Goal: Information Seeking & Learning: Learn about a topic

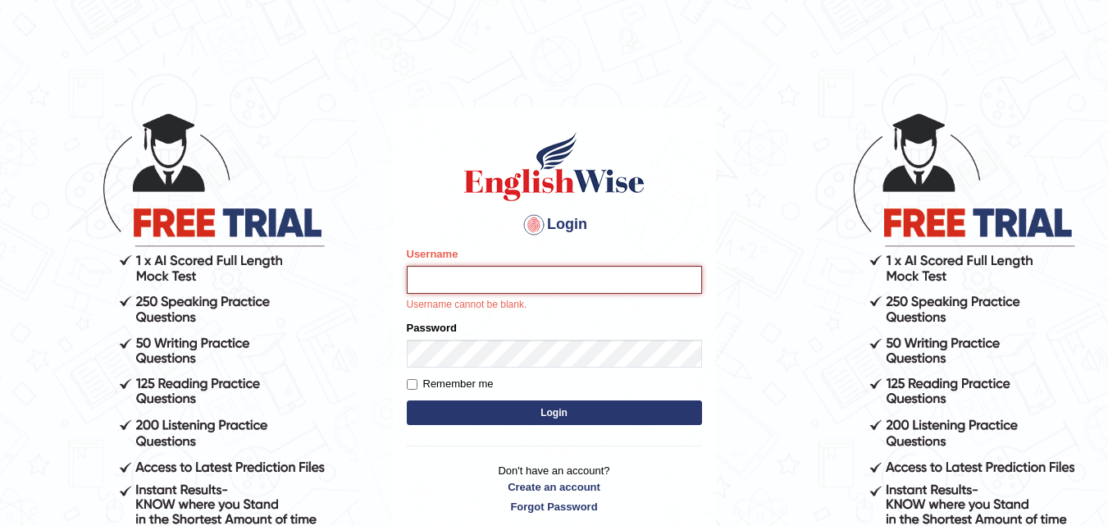
click at [462, 283] on input "Username" at bounding box center [554, 280] width 295 height 28
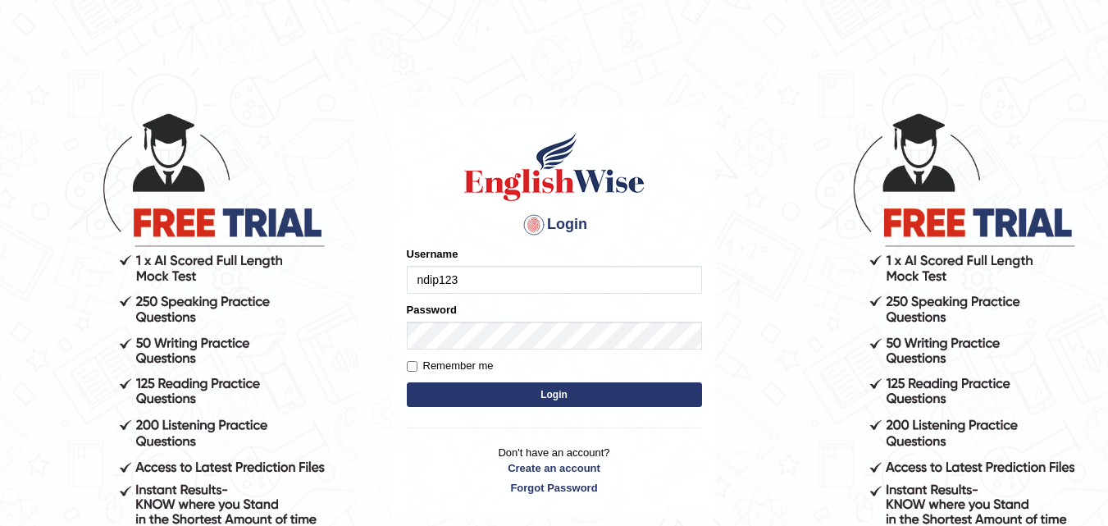
type input "ndip123"
click at [414, 362] on input "Remember me" at bounding box center [412, 366] width 11 height 11
checkbox input "true"
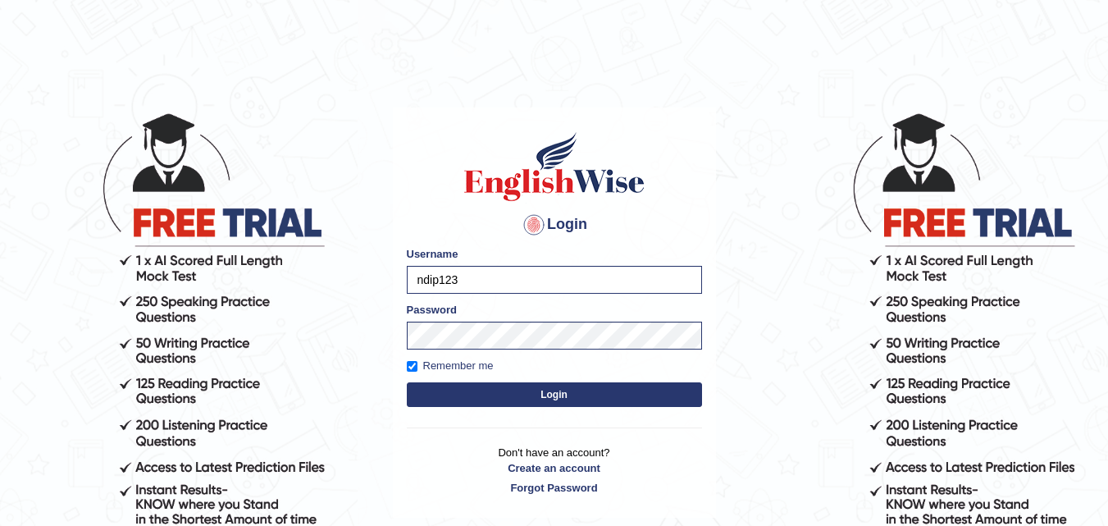
click at [564, 390] on button "Login" at bounding box center [554, 394] width 295 height 25
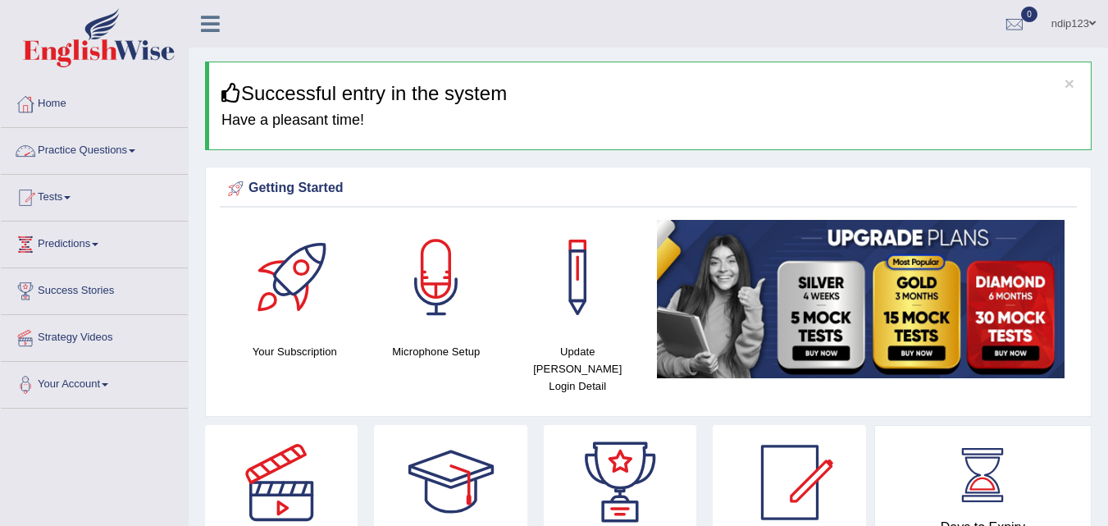
click at [69, 148] on link "Practice Questions" at bounding box center [94, 148] width 187 height 41
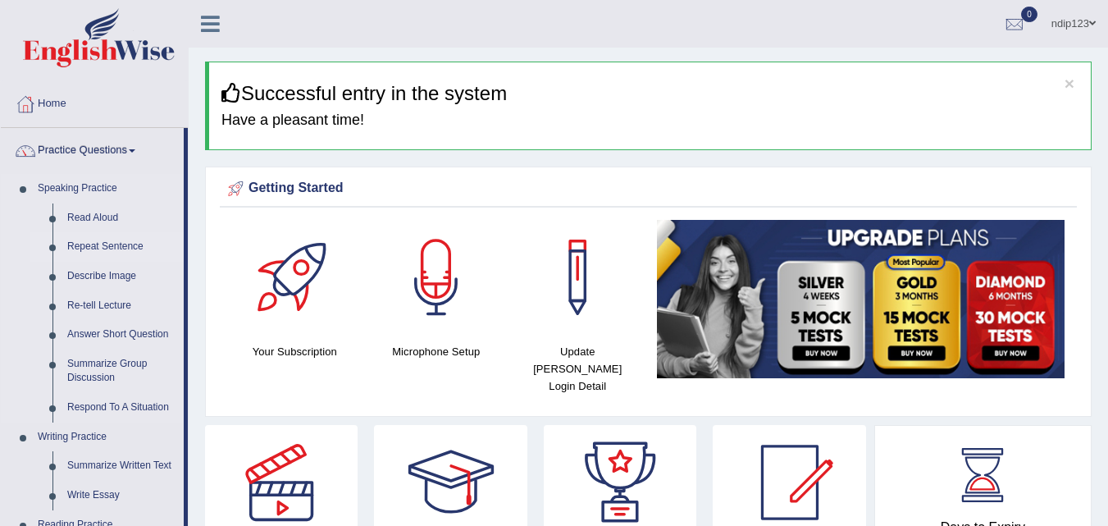
click at [96, 244] on link "Repeat Sentence" at bounding box center [122, 247] width 124 height 30
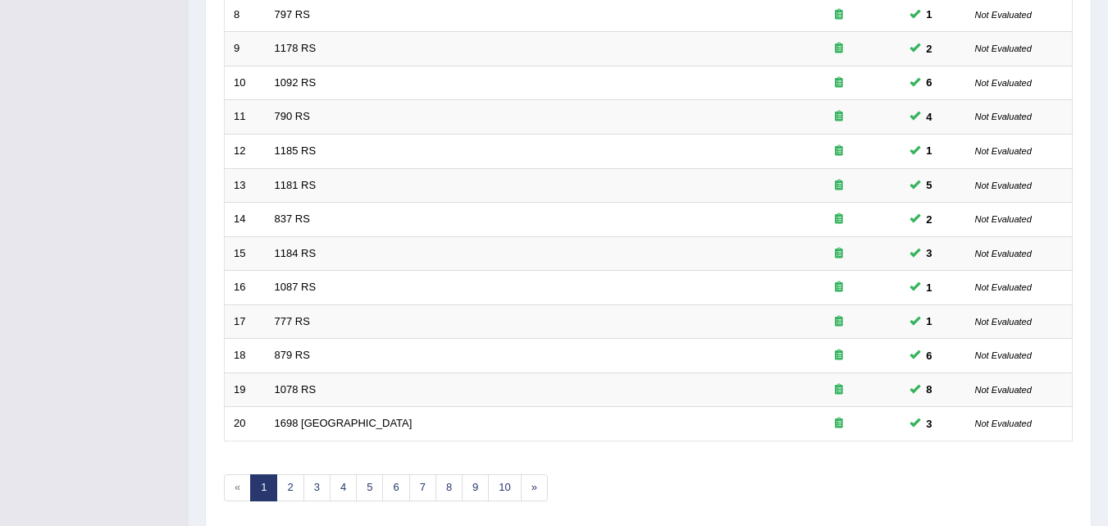
scroll to position [560, 0]
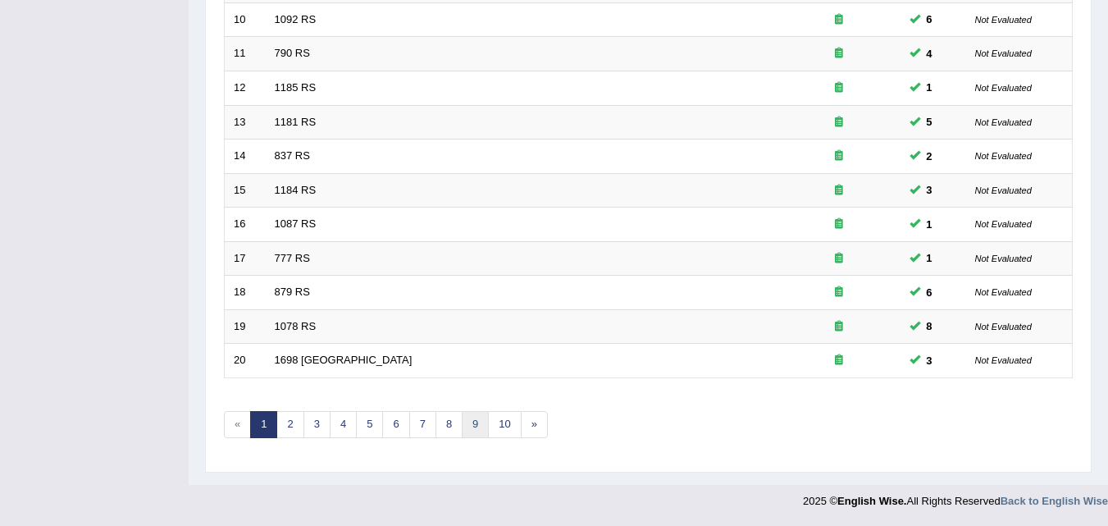
click at [476, 421] on link "9" at bounding box center [475, 424] width 27 height 27
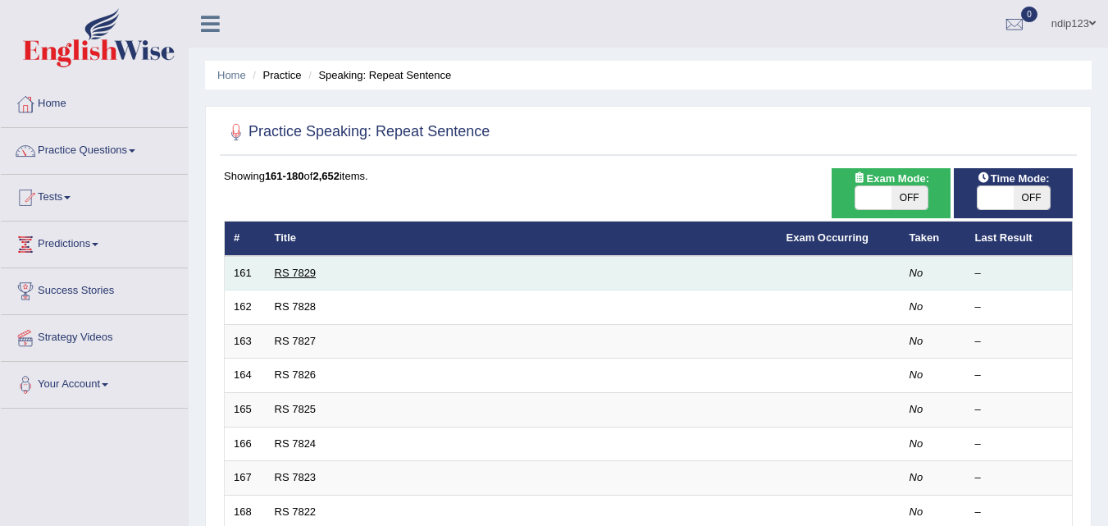
click at [286, 272] on link "RS 7829" at bounding box center [296, 272] width 42 height 12
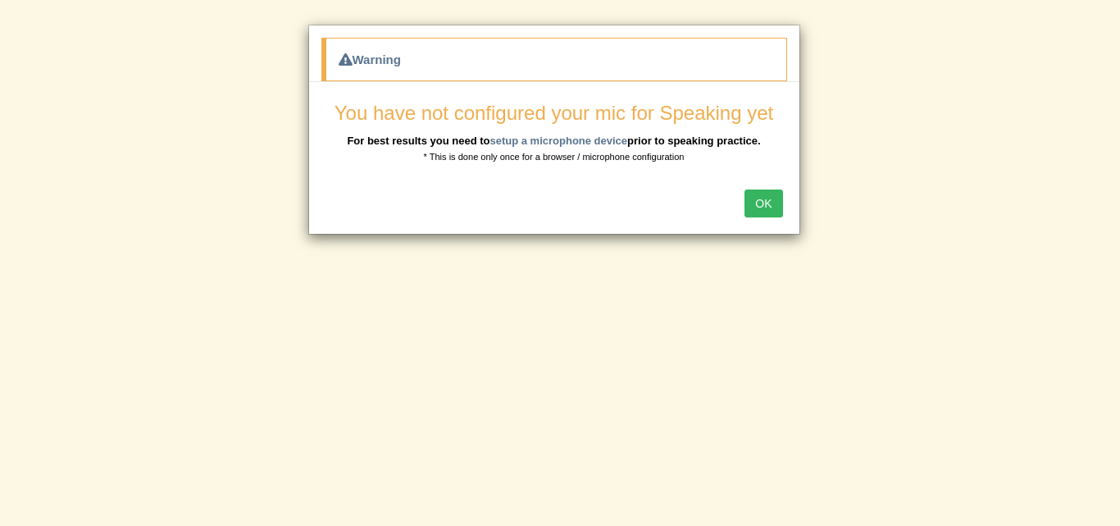
click at [765, 204] on button "OK" at bounding box center [763, 203] width 38 height 28
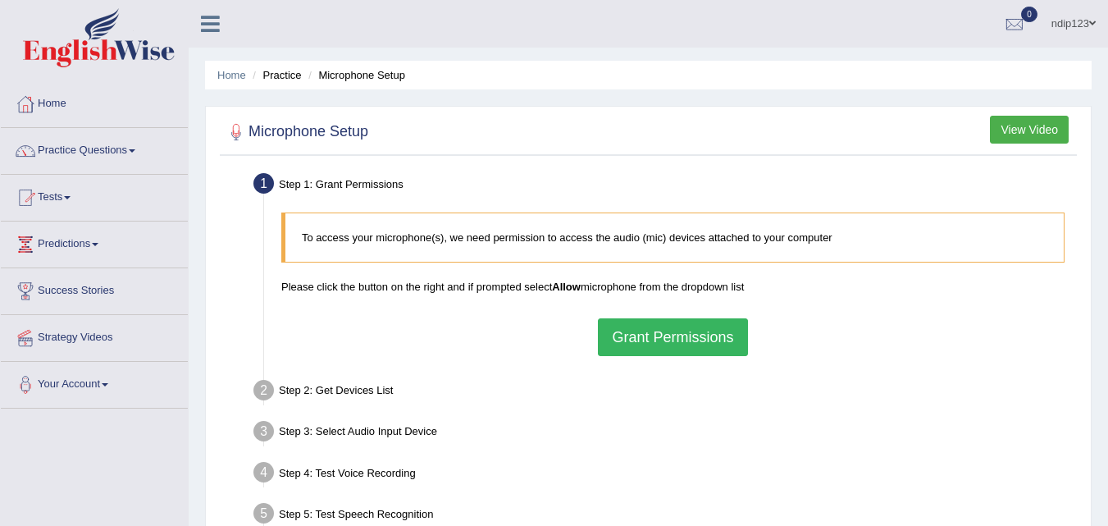
click at [663, 337] on button "Grant Permissions" at bounding box center [672, 337] width 149 height 38
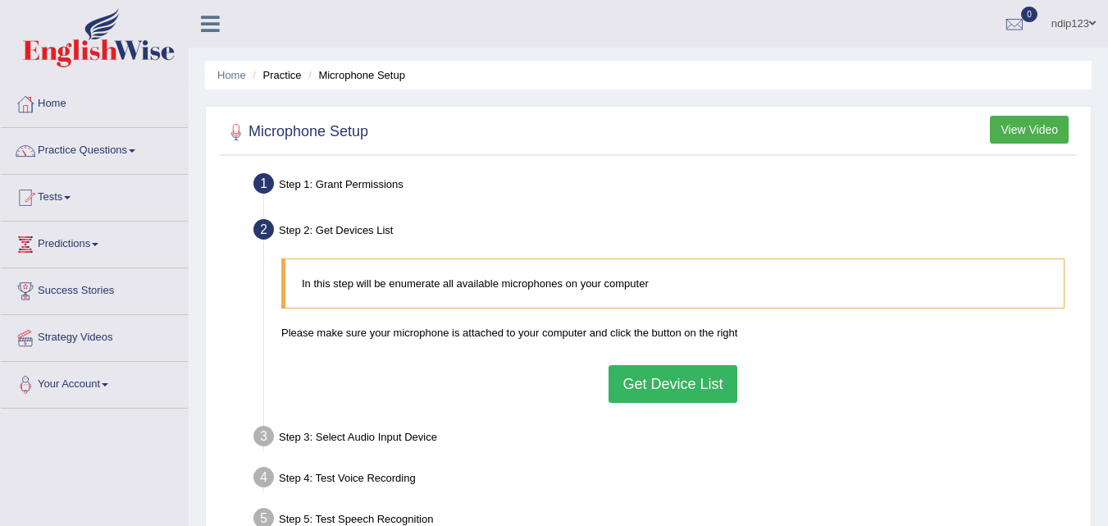
click at [680, 379] on button "Get Device List" at bounding box center [672, 384] width 128 height 38
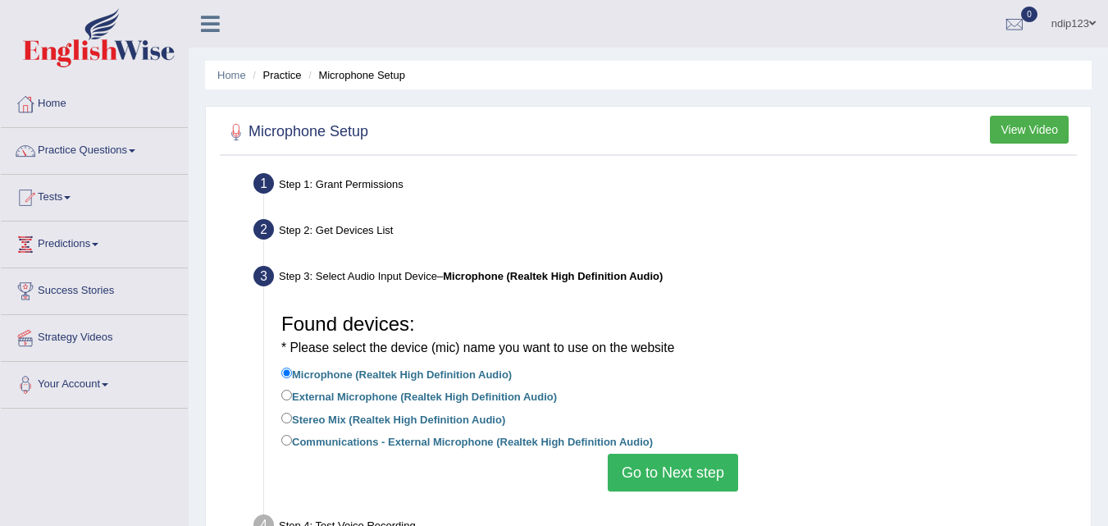
click at [677, 470] on button "Go to Next step" at bounding box center [673, 472] width 130 height 38
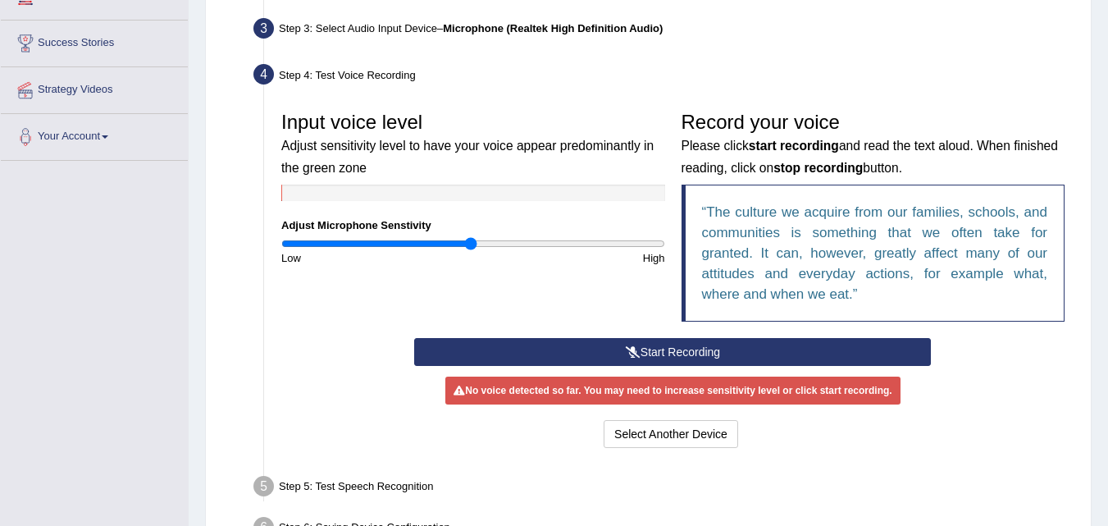
scroll to position [262, 0]
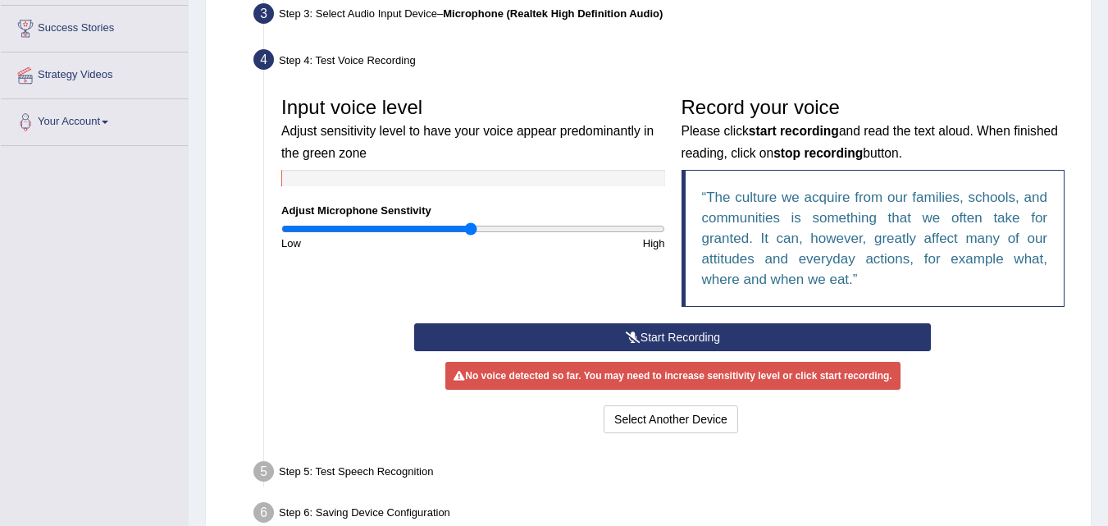
click at [667, 337] on button "Start Recording" at bounding box center [672, 337] width 517 height 28
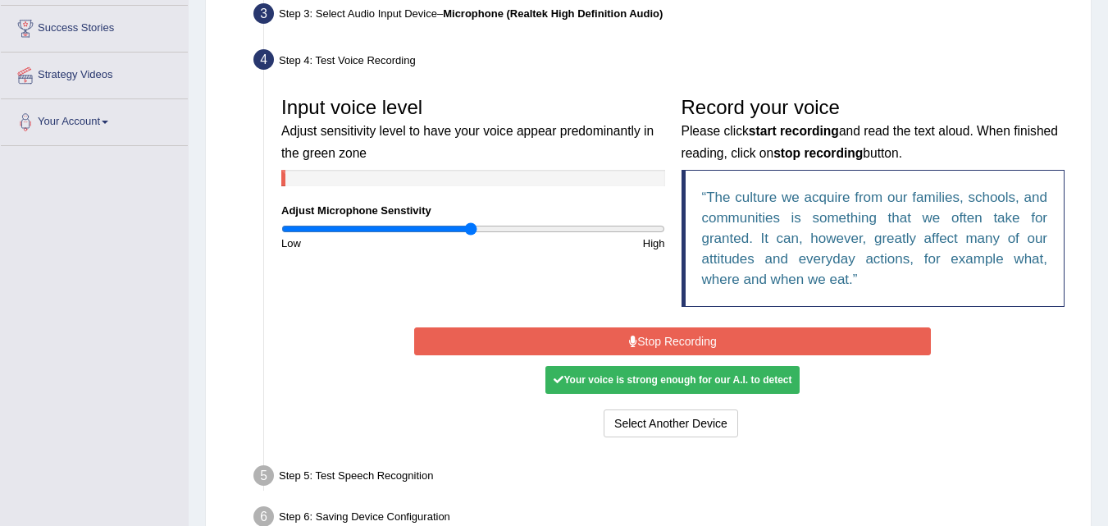
click at [662, 338] on button "Stop Recording" at bounding box center [672, 341] width 517 height 28
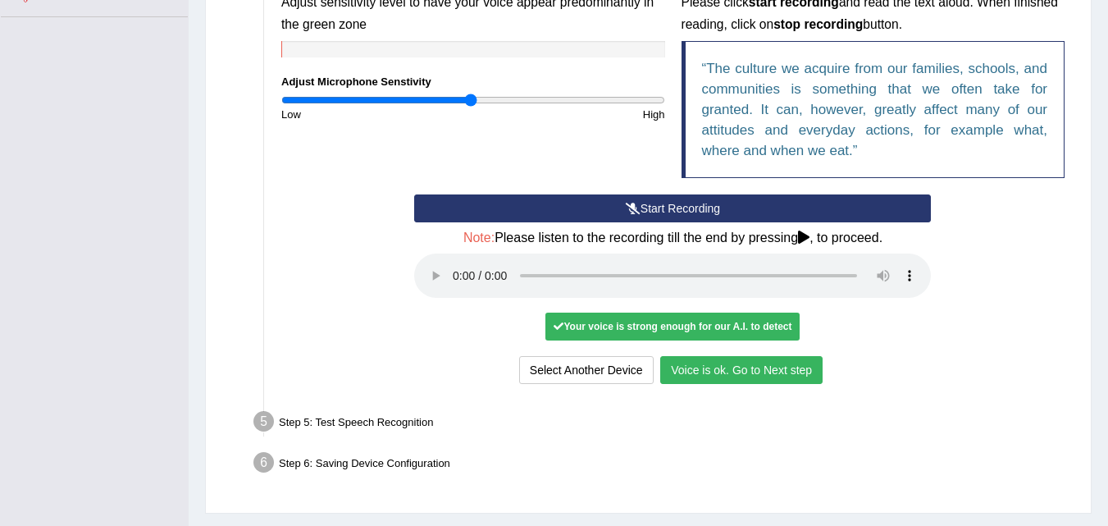
scroll to position [394, 0]
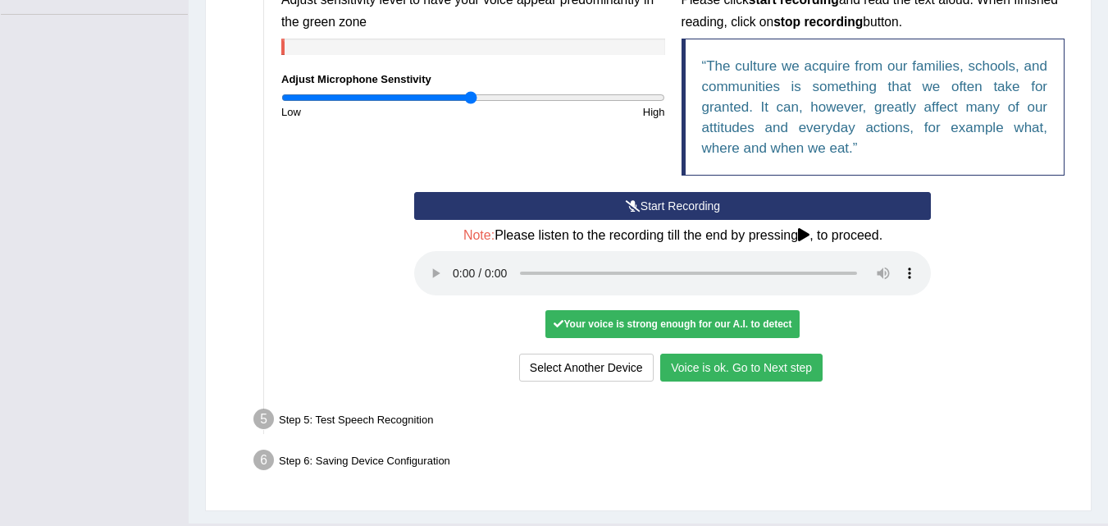
click at [748, 366] on button "Voice is ok. Go to Next step" at bounding box center [741, 367] width 162 height 28
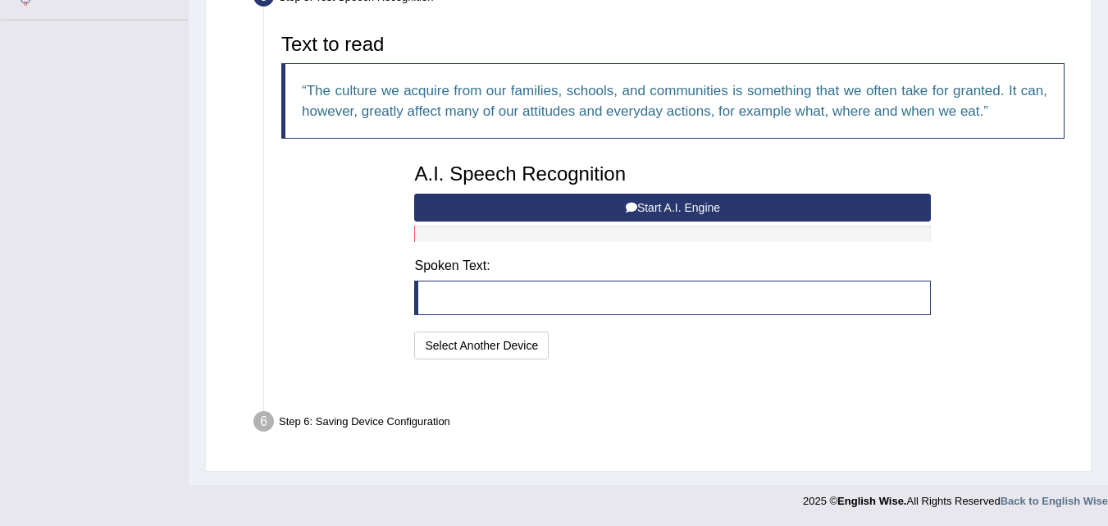
scroll to position [348, 0]
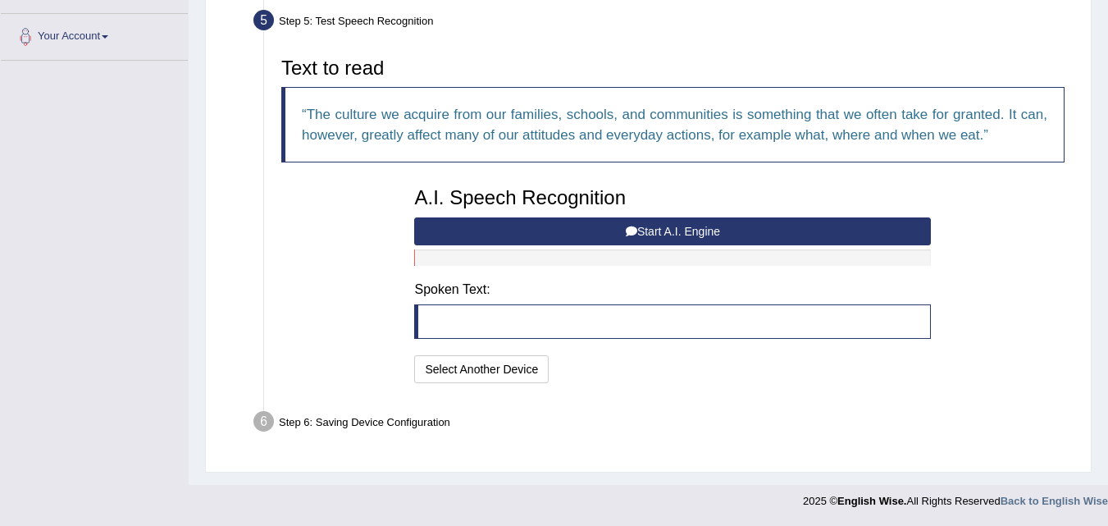
click at [693, 229] on button "Start A.I. Engine" at bounding box center [672, 231] width 517 height 28
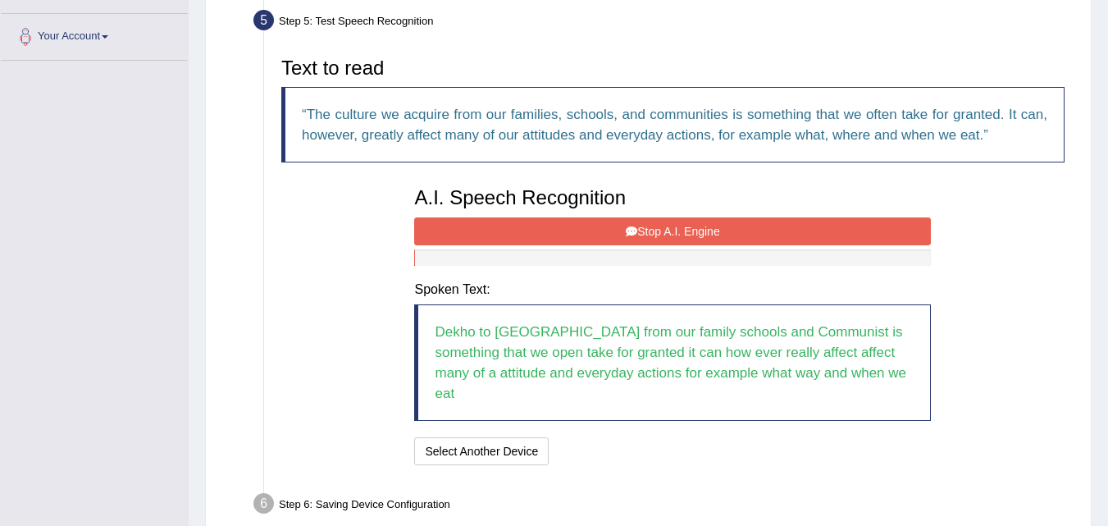
click at [681, 230] on button "Stop A.I. Engine" at bounding box center [672, 231] width 517 height 28
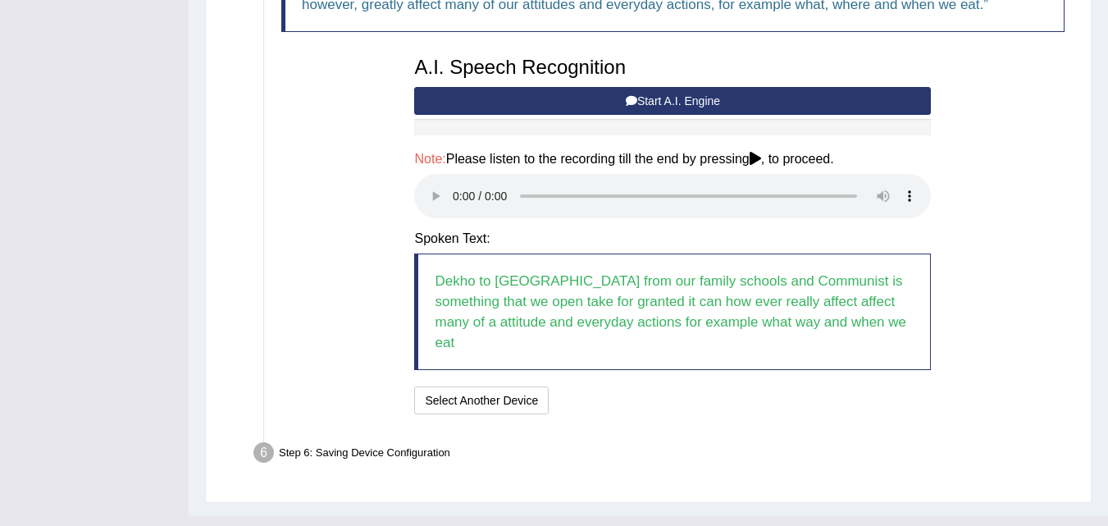
scroll to position [479, 0]
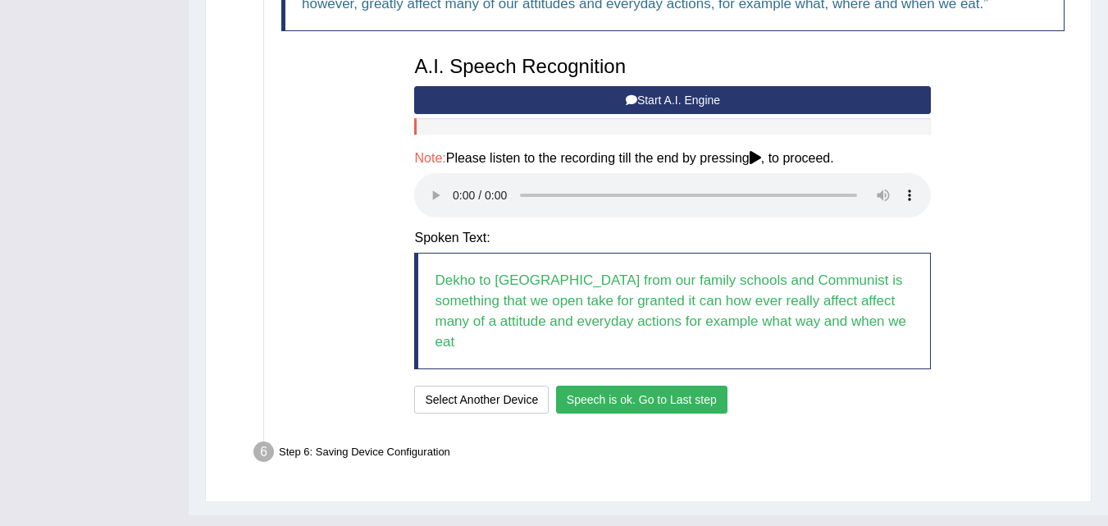
click at [684, 385] on button "Speech is ok. Go to Last step" at bounding box center [641, 399] width 171 height 28
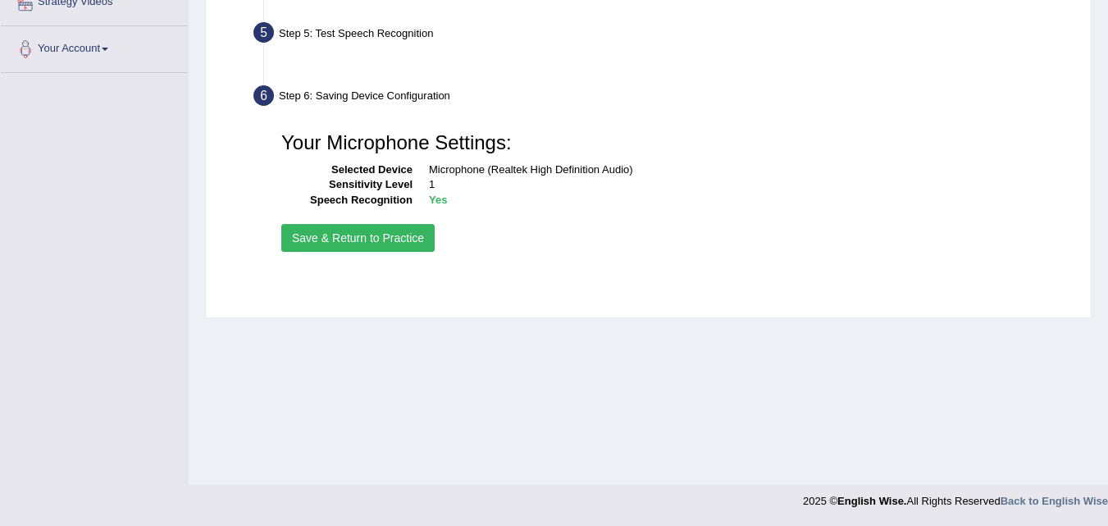
scroll to position [335, 0]
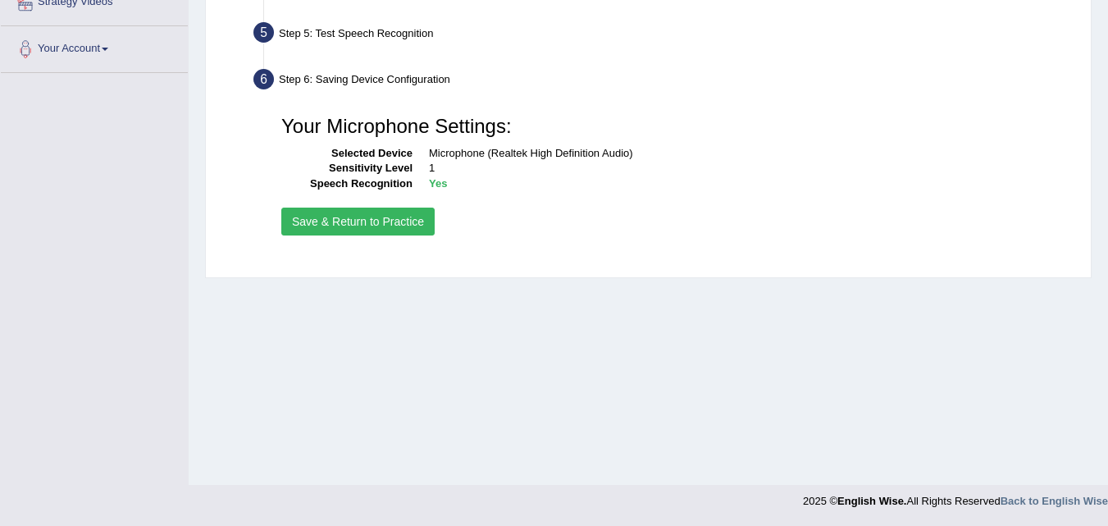
click at [366, 216] on button "Save & Return to Practice" at bounding box center [357, 221] width 153 height 28
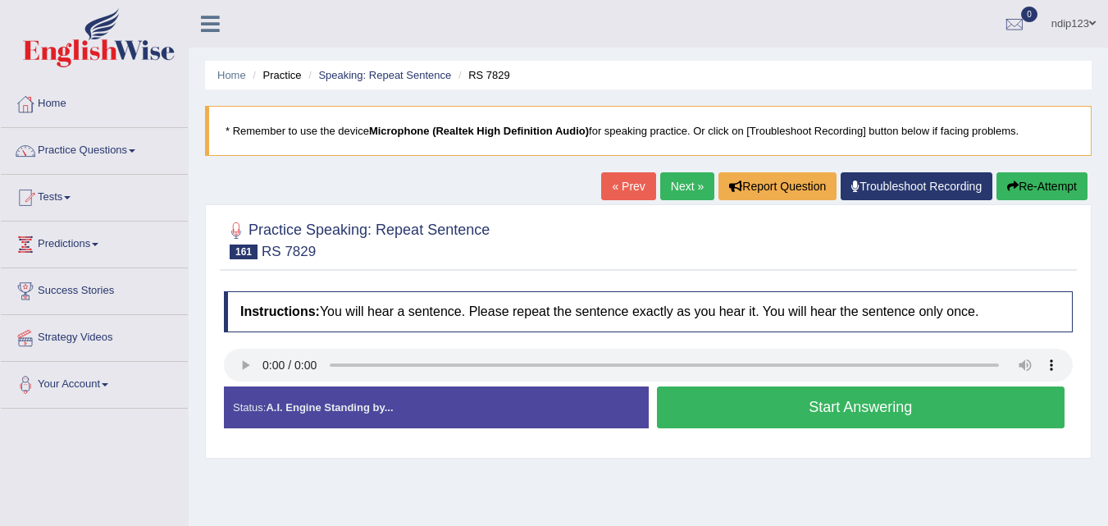
click at [621, 188] on link "« Prev" at bounding box center [628, 186] width 54 height 28
click at [626, 184] on link "« Prev" at bounding box center [628, 186] width 54 height 28
click at [856, 403] on button "Start Answering" at bounding box center [861, 407] width 408 height 42
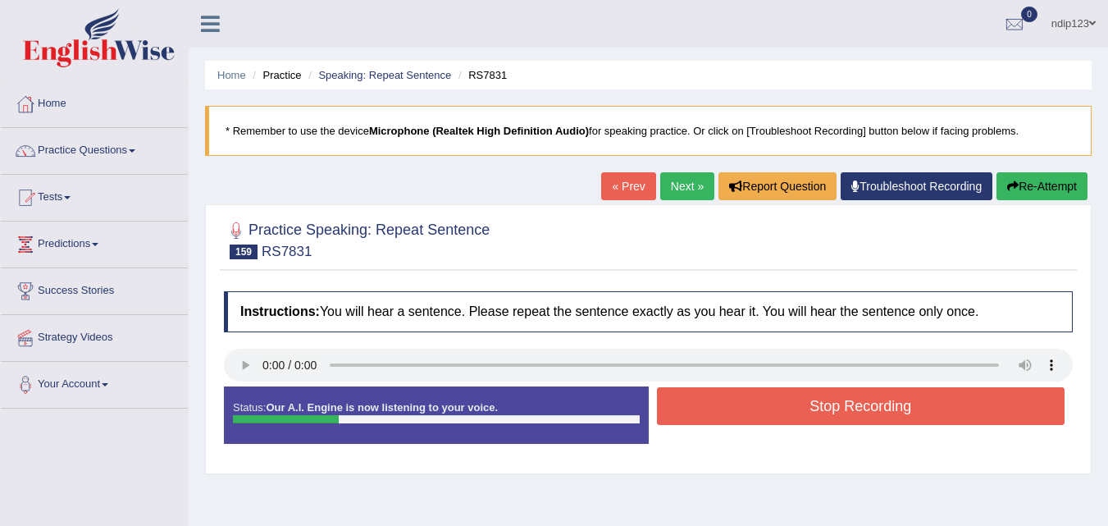
click at [856, 403] on button "Stop Recording" at bounding box center [861, 406] width 408 height 38
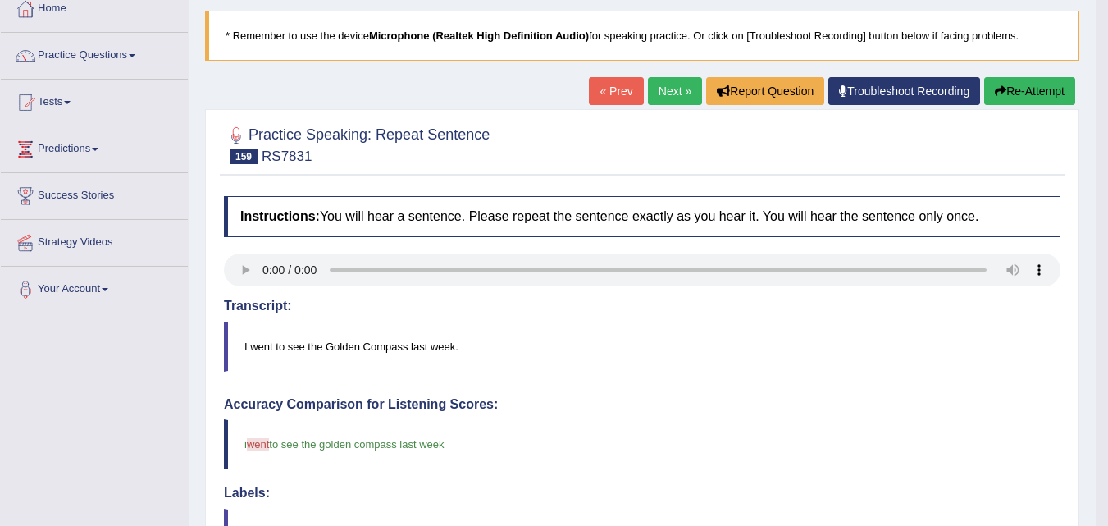
scroll to position [66, 0]
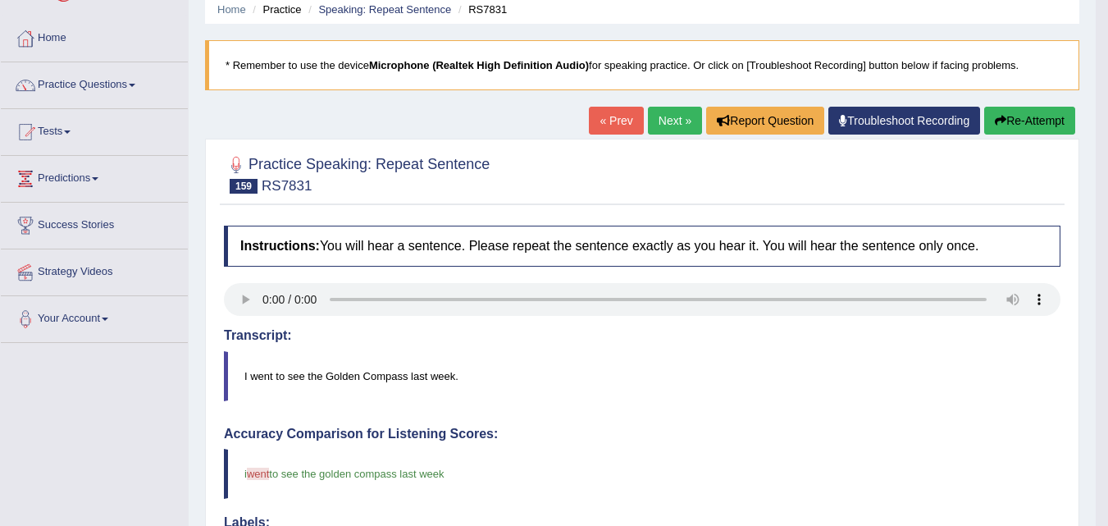
click at [1024, 121] on button "Re-Attempt" at bounding box center [1029, 121] width 91 height 28
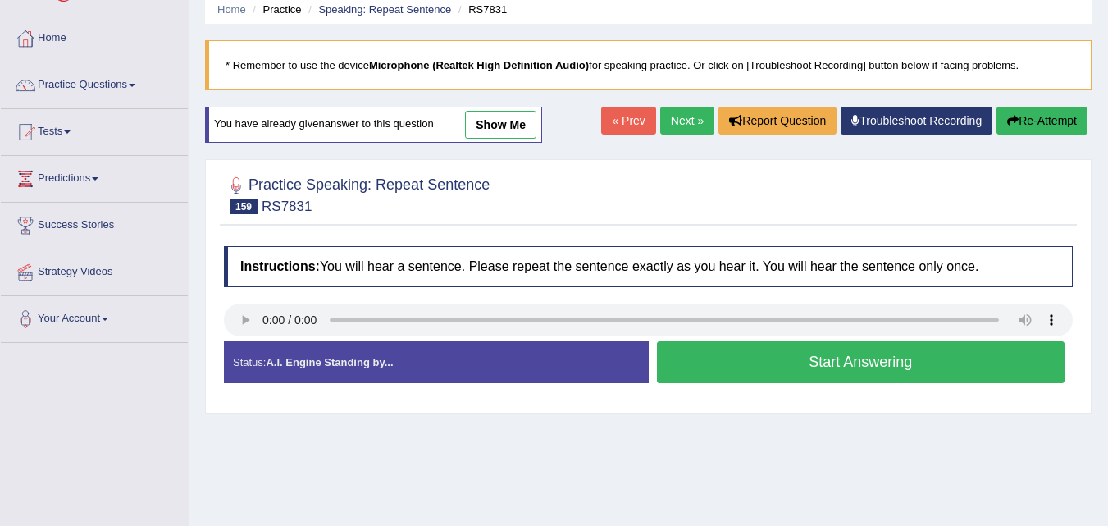
scroll to position [66, 0]
click at [862, 360] on button "Start Answering" at bounding box center [861, 362] width 408 height 42
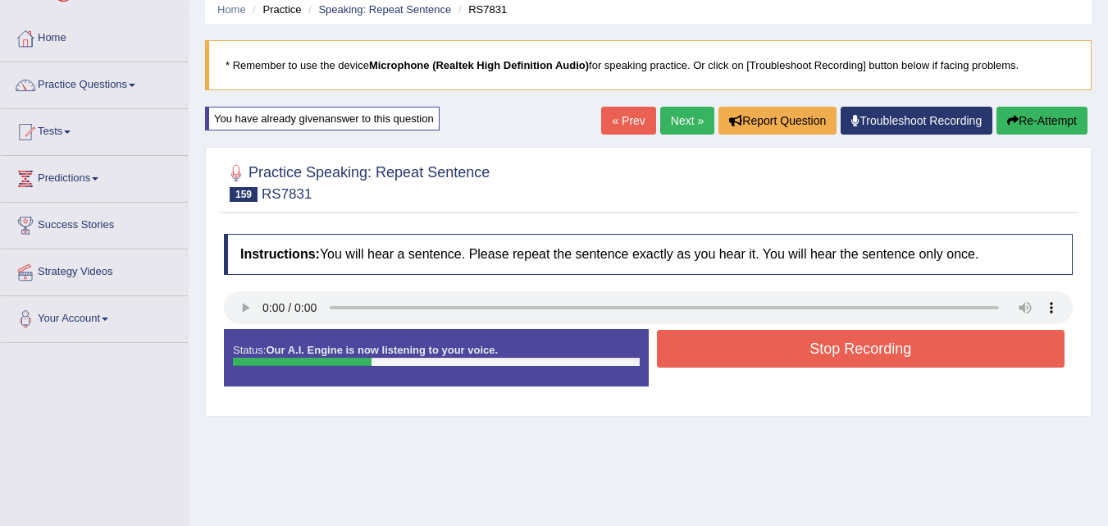
click at [867, 351] on button "Stop Recording" at bounding box center [861, 349] width 408 height 38
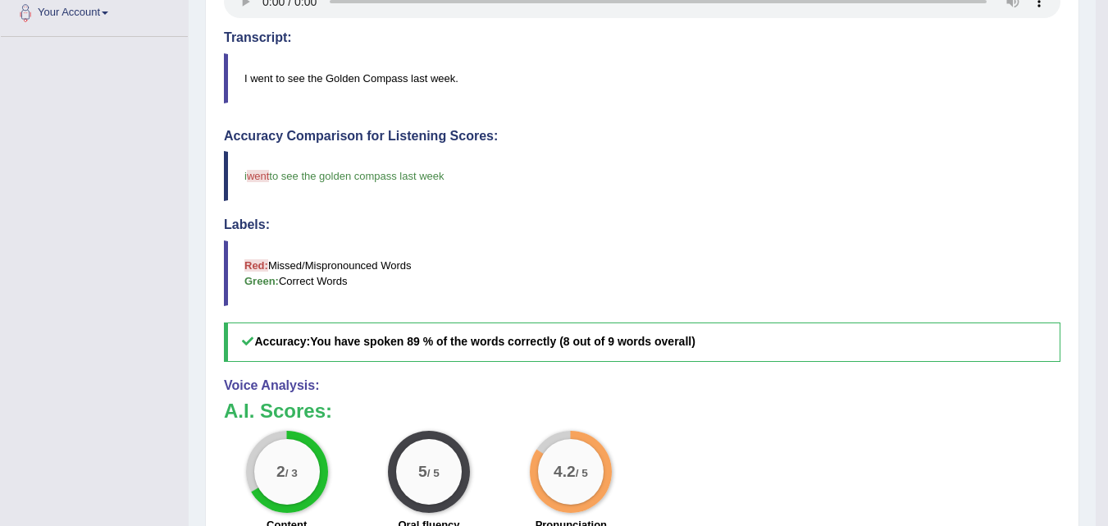
scroll to position [0, 0]
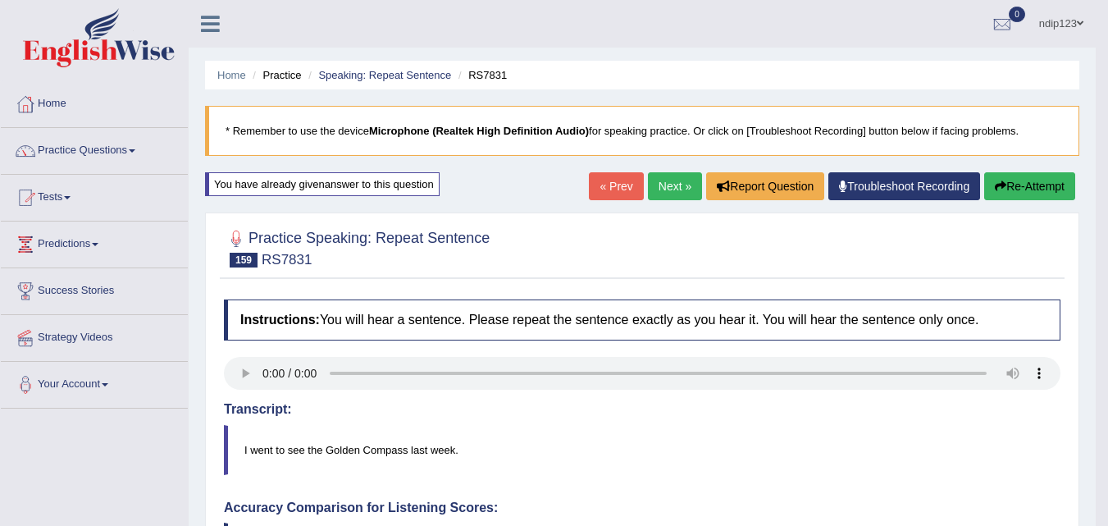
click at [1028, 181] on button "Re-Attempt" at bounding box center [1029, 186] width 91 height 28
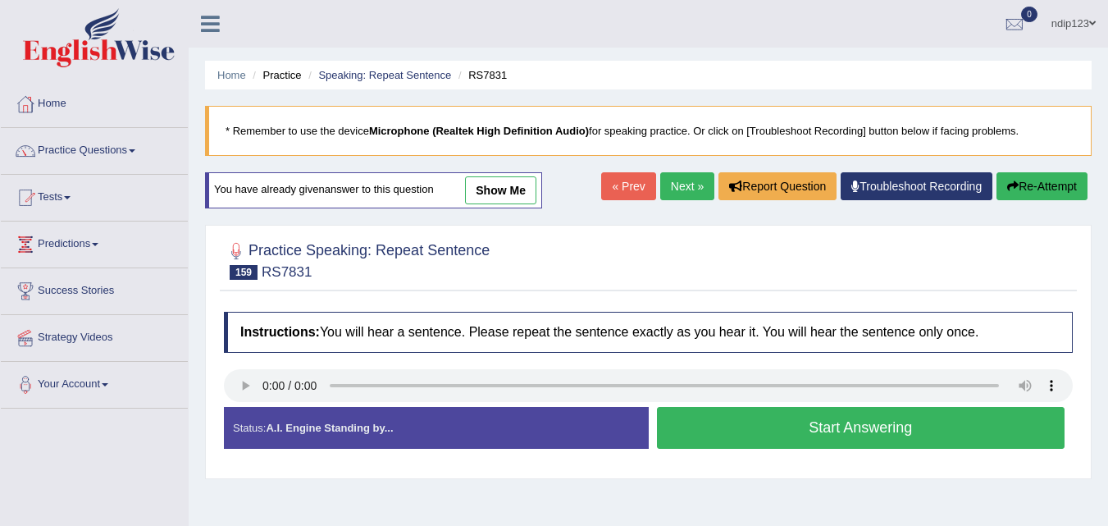
click at [840, 425] on button "Start Answering" at bounding box center [861, 428] width 408 height 42
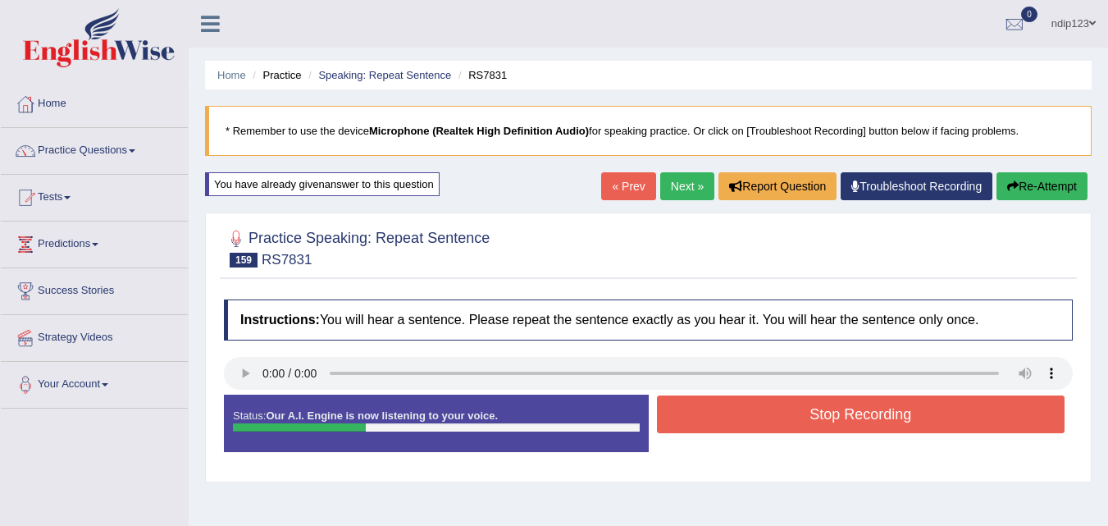
click at [849, 409] on button "Stop Recording" at bounding box center [861, 414] width 408 height 38
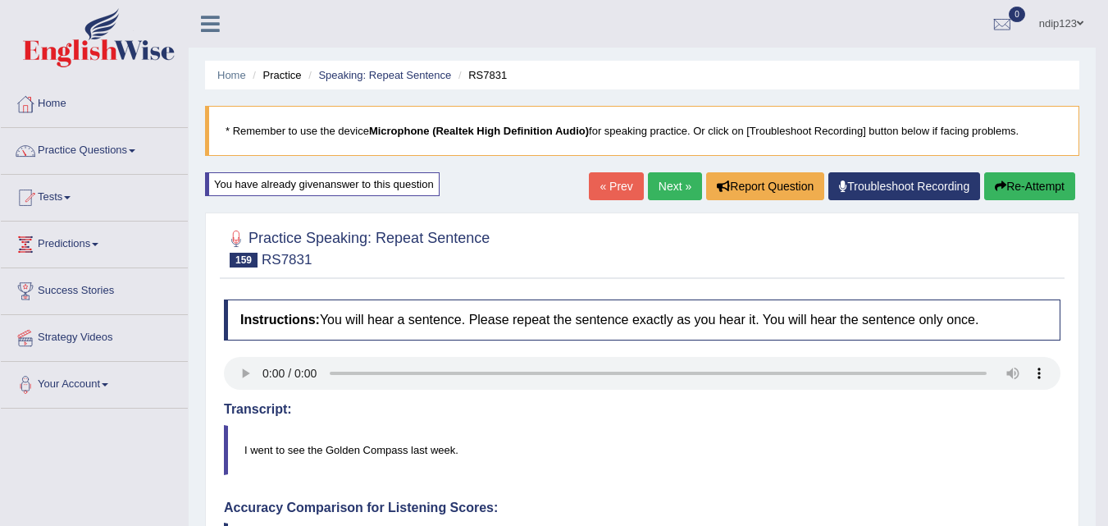
click at [611, 185] on link "« Prev" at bounding box center [616, 186] width 54 height 28
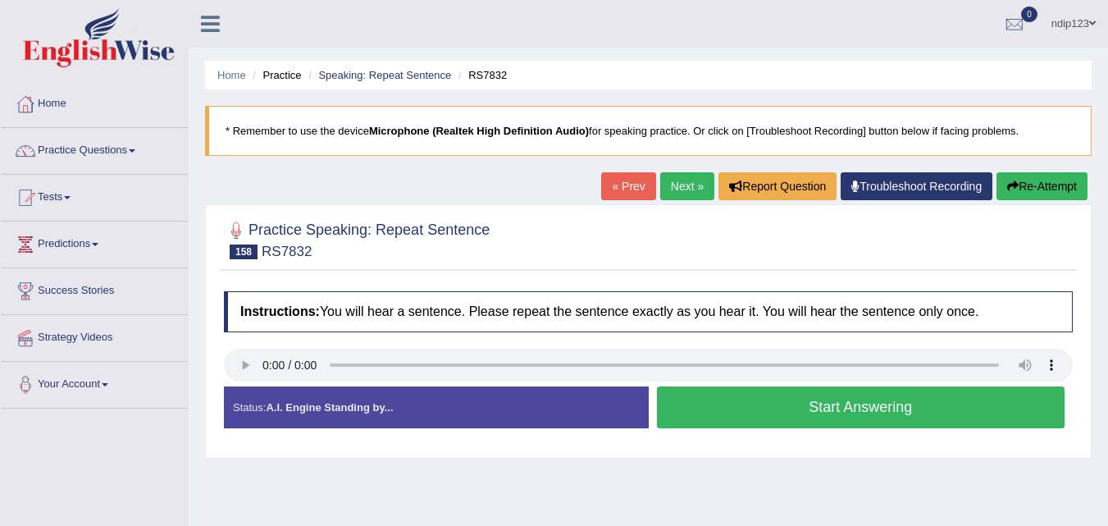
click at [615, 189] on link "« Prev" at bounding box center [628, 186] width 54 height 28
click at [624, 186] on link "« Prev" at bounding box center [628, 186] width 54 height 28
click at [619, 194] on link "« Prev" at bounding box center [628, 186] width 54 height 28
click at [622, 189] on link "« Prev" at bounding box center [628, 186] width 54 height 28
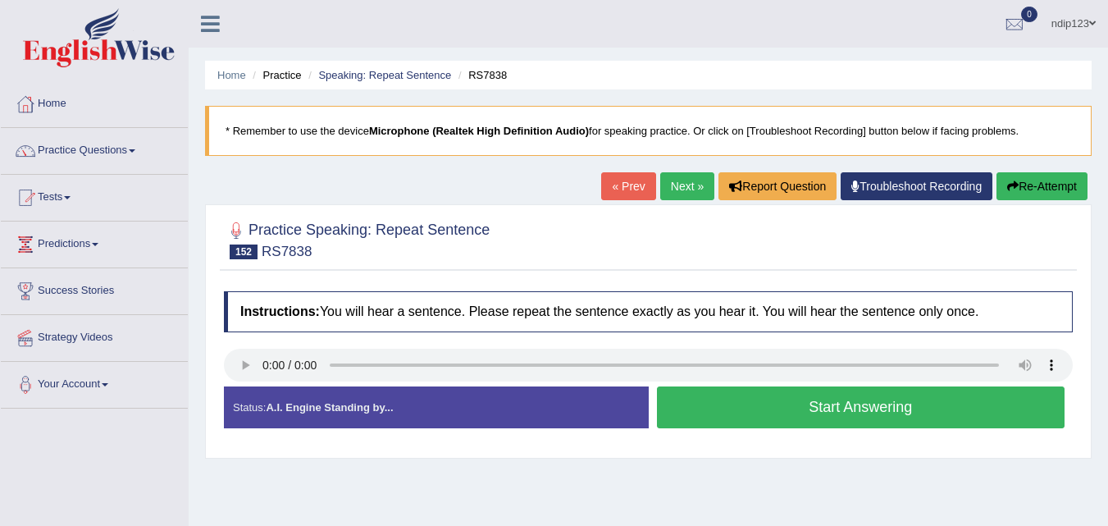
click at [622, 189] on link "« Prev" at bounding box center [628, 186] width 54 height 28
click at [815, 406] on button "Start Answering" at bounding box center [861, 407] width 408 height 42
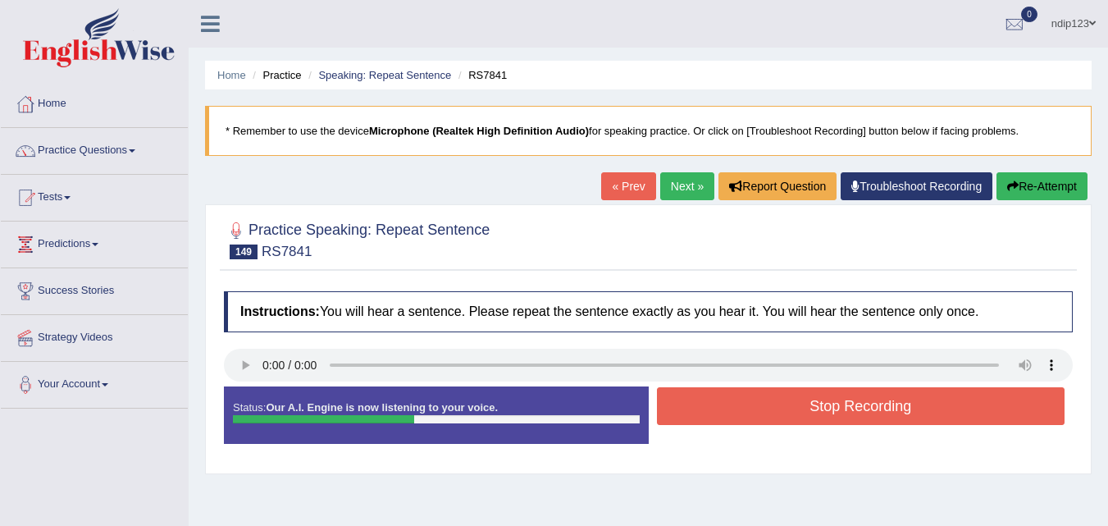
click at [815, 406] on button "Stop Recording" at bounding box center [861, 406] width 408 height 38
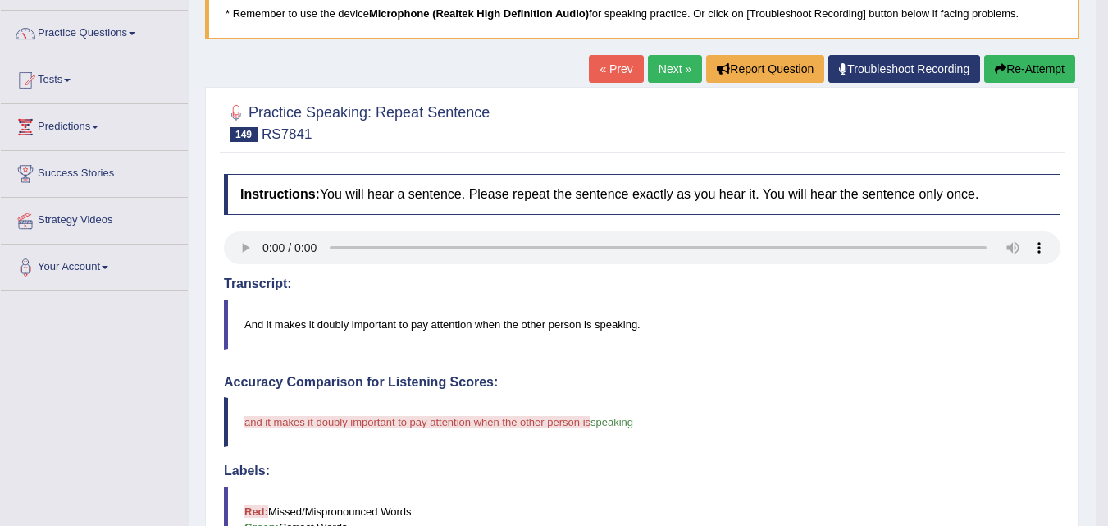
scroll to position [98, 0]
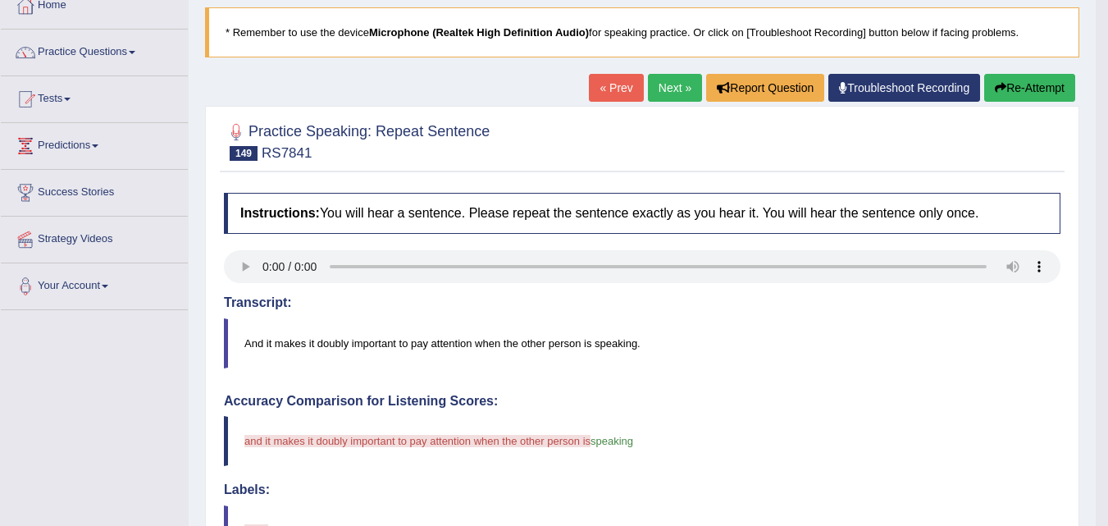
click at [1013, 87] on button "Re-Attempt" at bounding box center [1029, 88] width 91 height 28
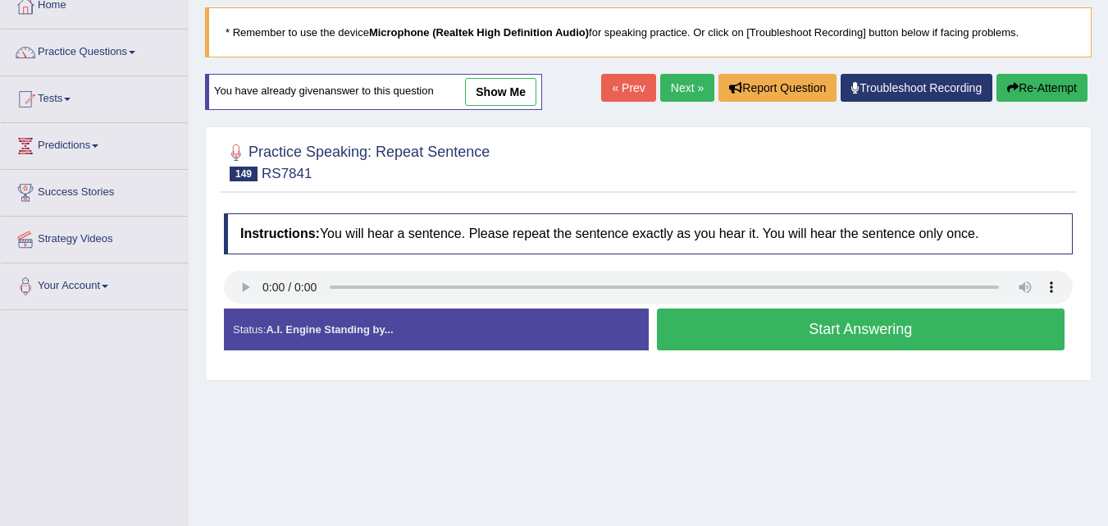
click at [853, 329] on button "Start Answering" at bounding box center [861, 329] width 408 height 42
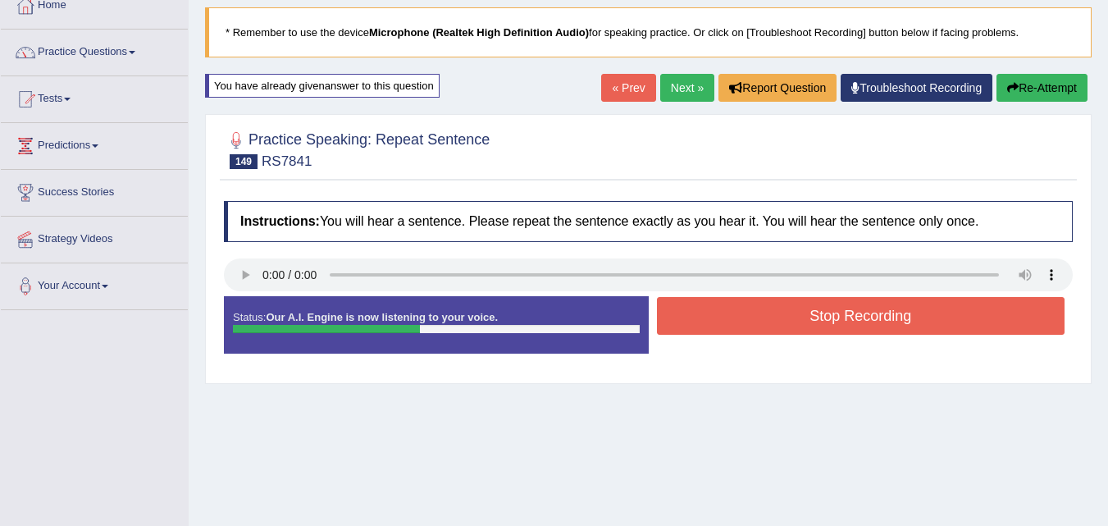
click at [621, 84] on link "« Prev" at bounding box center [628, 88] width 54 height 28
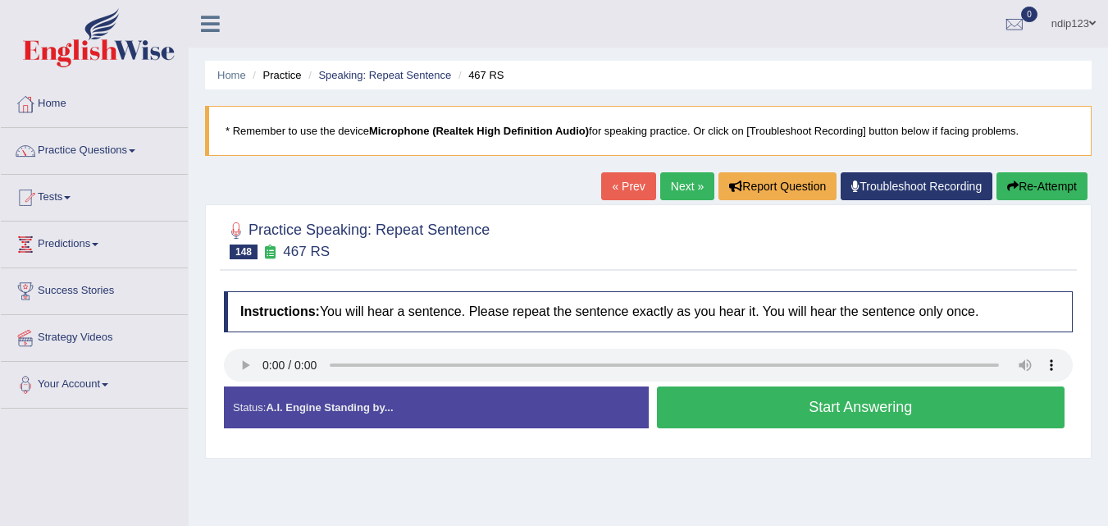
click at [668, 184] on link "Next »" at bounding box center [687, 186] width 54 height 28
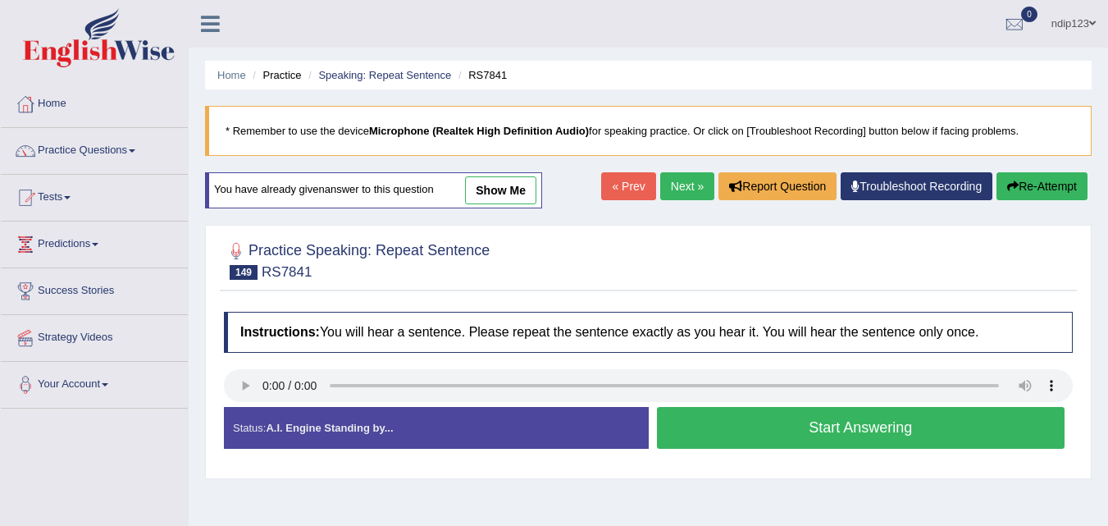
click at [829, 430] on button "Start Answering" at bounding box center [861, 428] width 408 height 42
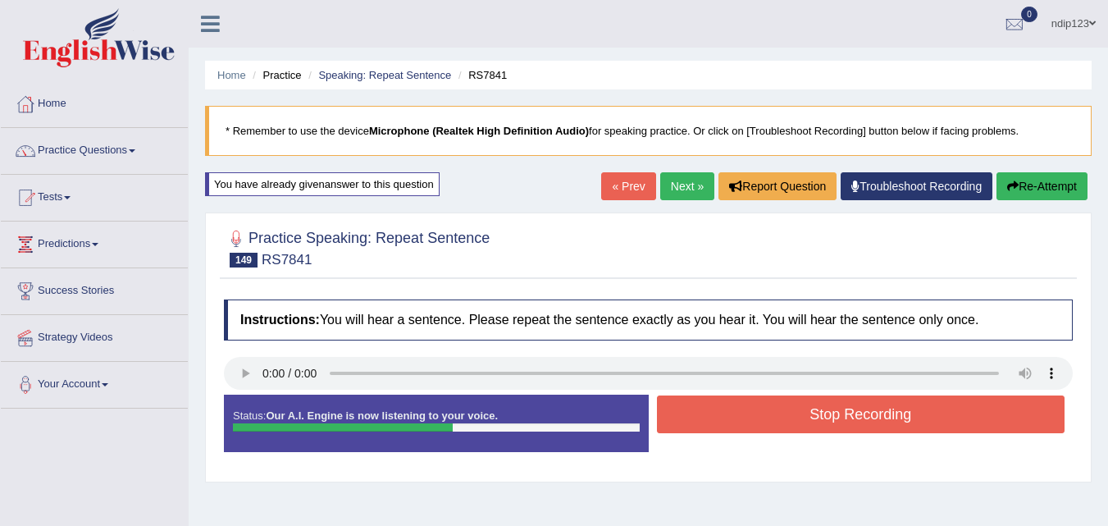
click at [846, 416] on button "Stop Recording" at bounding box center [861, 414] width 408 height 38
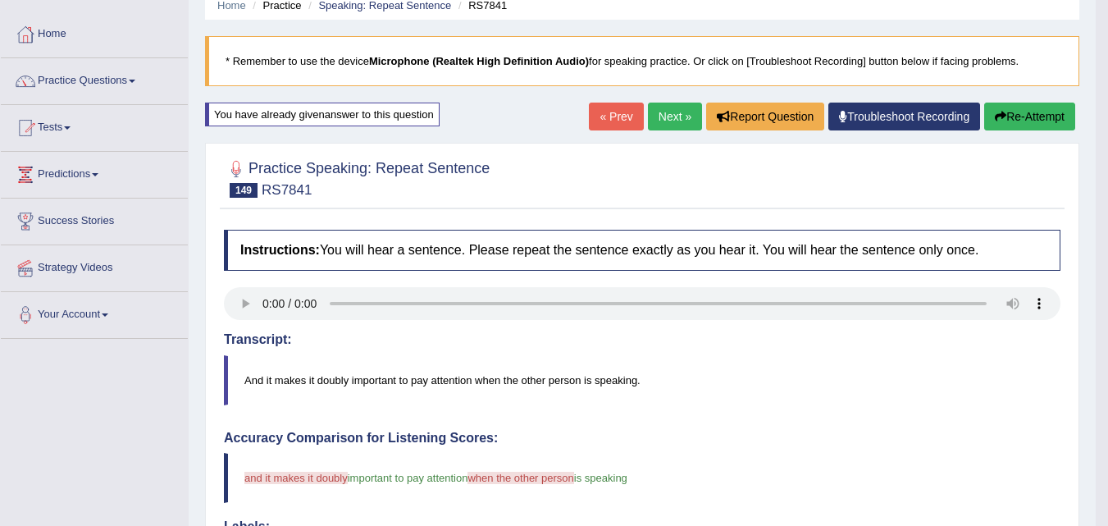
scroll to position [66, 0]
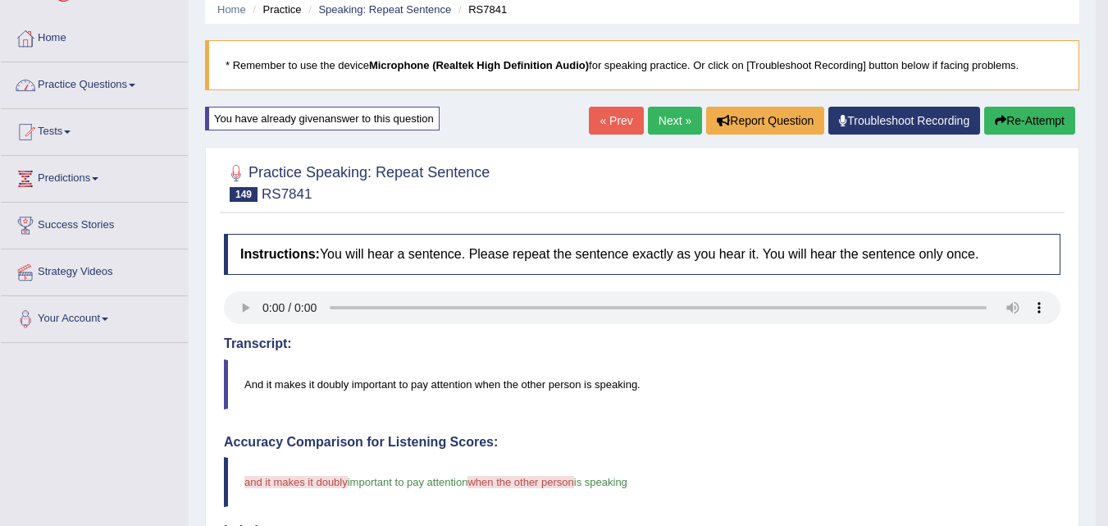
click at [100, 86] on link "Practice Questions" at bounding box center [94, 82] width 187 height 41
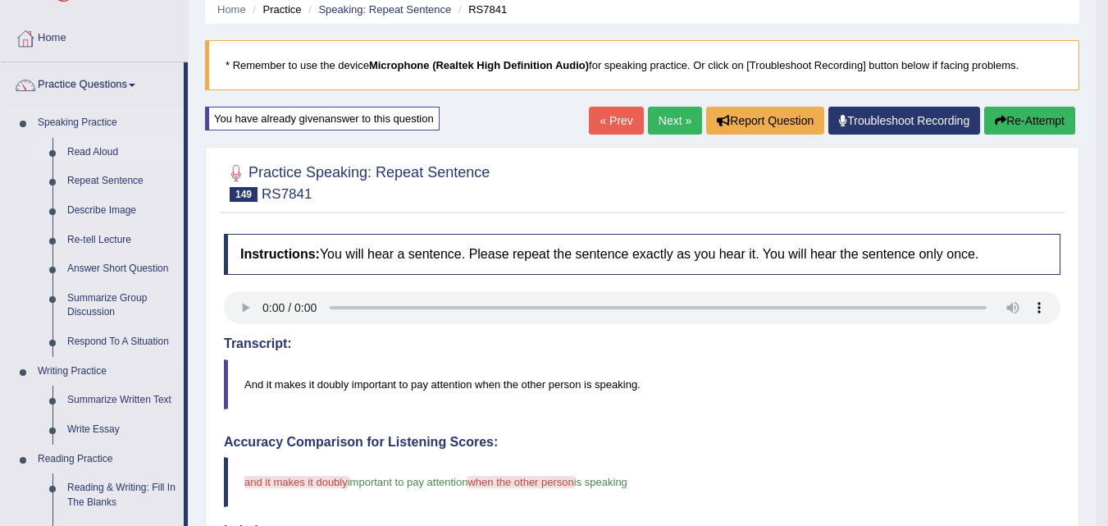
click at [100, 152] on link "Read Aloud" at bounding box center [122, 153] width 124 height 30
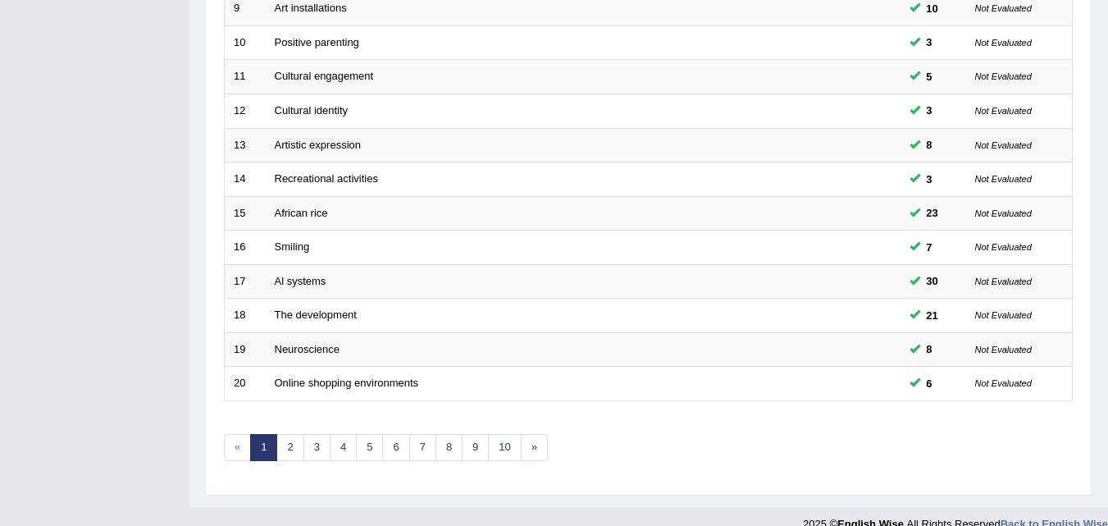
scroll to position [560, 0]
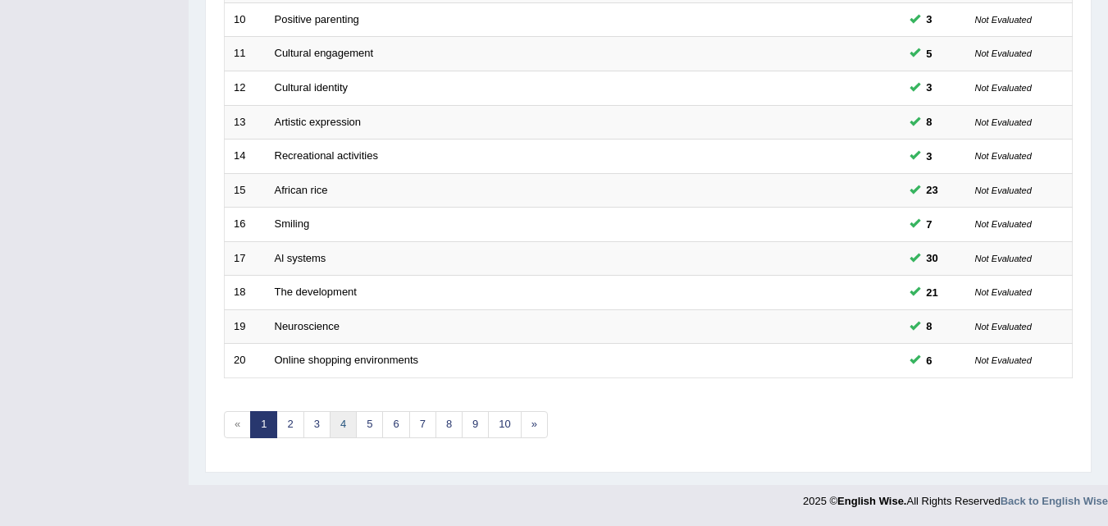
click at [344, 419] on link "4" at bounding box center [343, 424] width 27 height 27
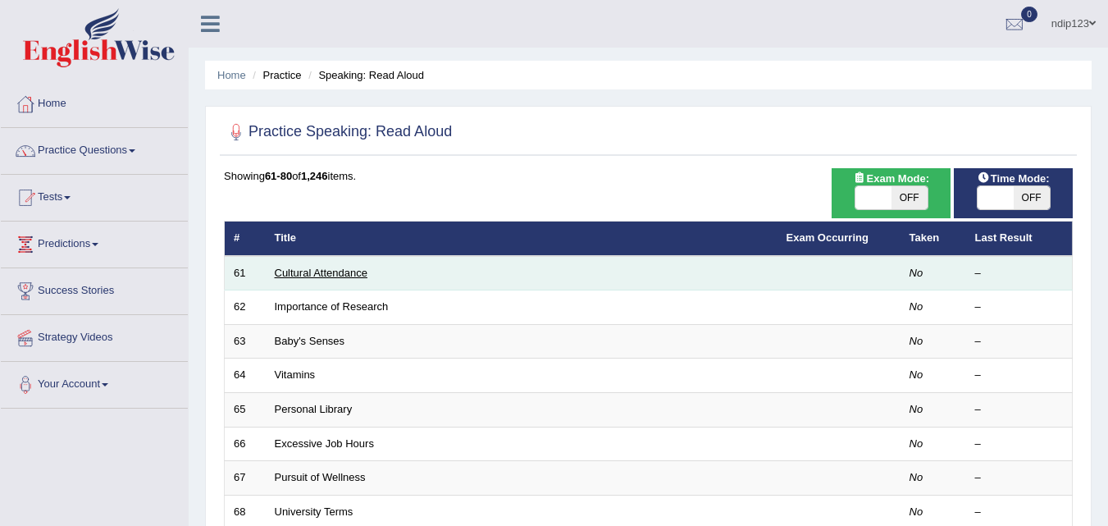
click at [320, 271] on link "Cultural Attendance" at bounding box center [321, 272] width 93 height 12
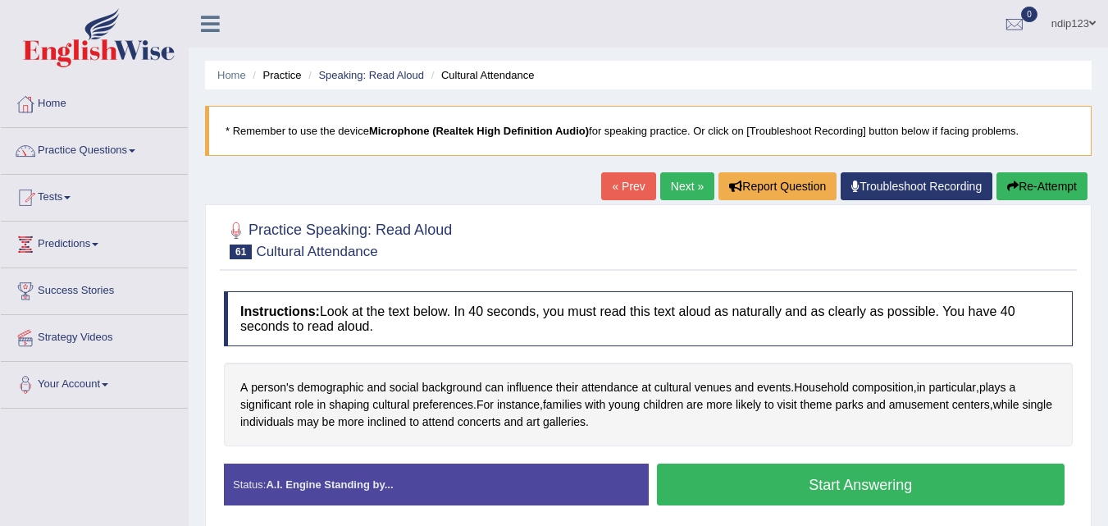
click at [811, 483] on button "Start Answering" at bounding box center [861, 484] width 408 height 42
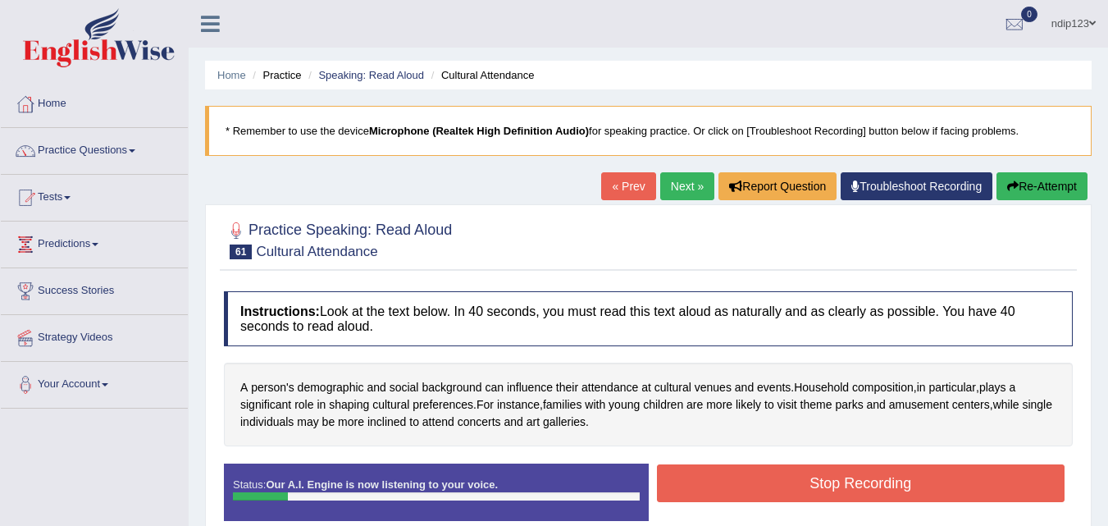
click at [625, 190] on link "« Prev" at bounding box center [628, 186] width 54 height 28
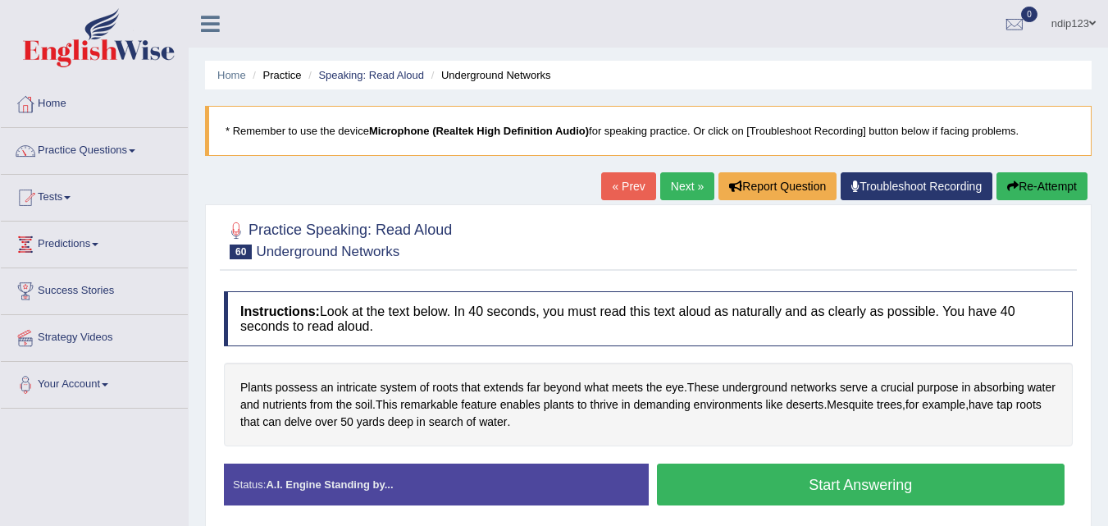
click at [671, 186] on link "Next »" at bounding box center [687, 186] width 54 height 28
click at [872, 485] on button "Start Answering" at bounding box center [861, 484] width 408 height 42
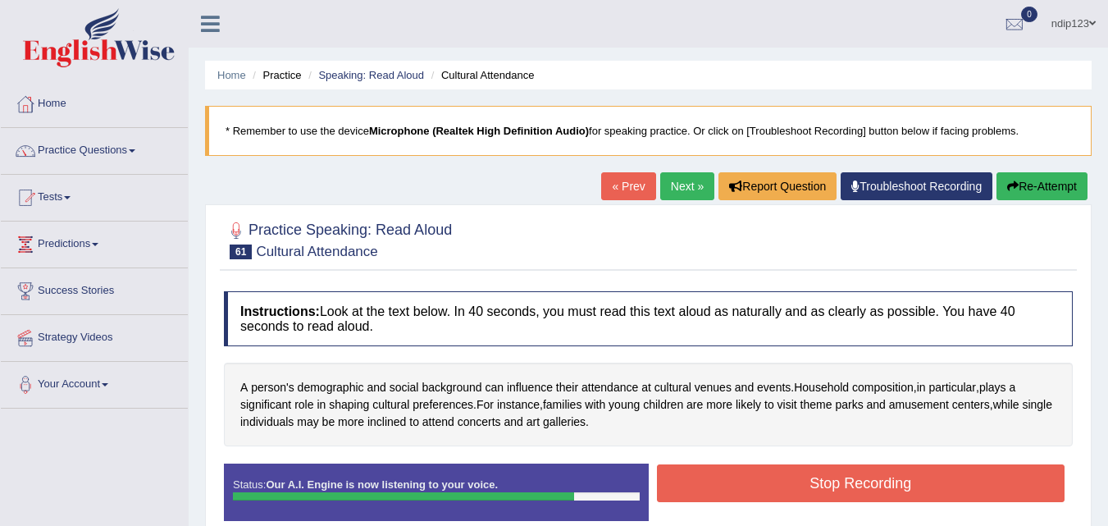
click at [916, 483] on button "Stop Recording" at bounding box center [861, 483] width 408 height 38
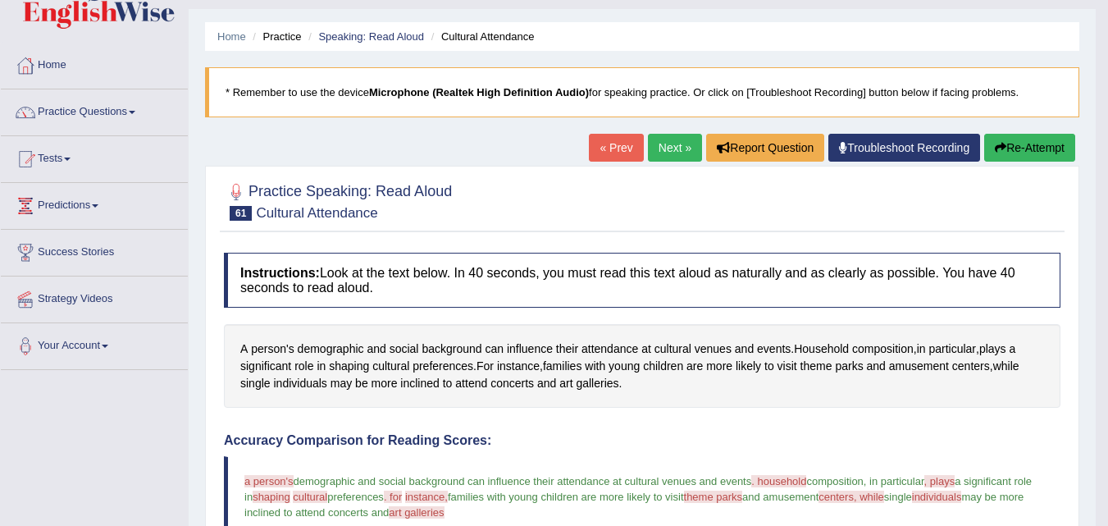
scroll to position [33, 0]
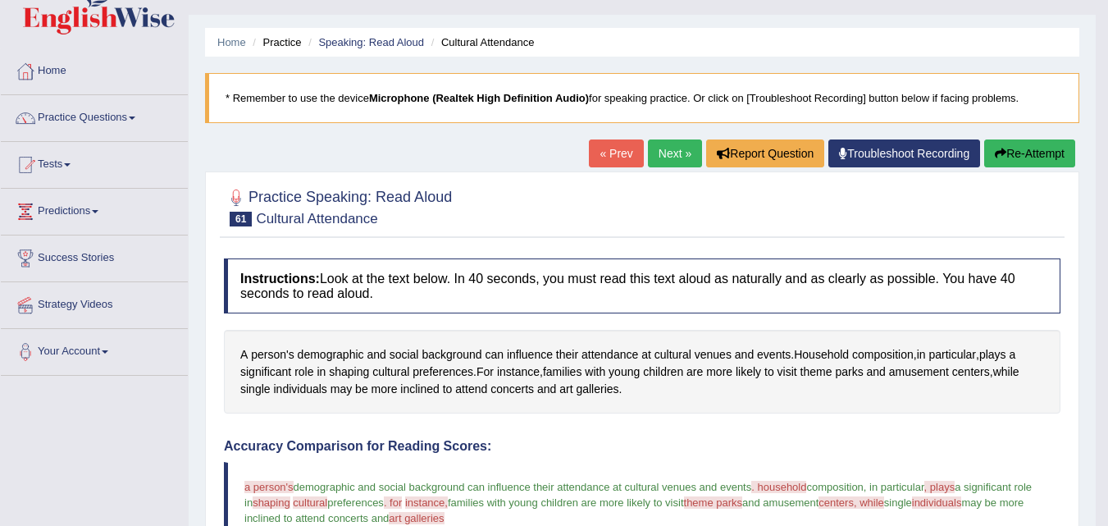
click at [1015, 152] on button "Re-Attempt" at bounding box center [1029, 153] width 91 height 28
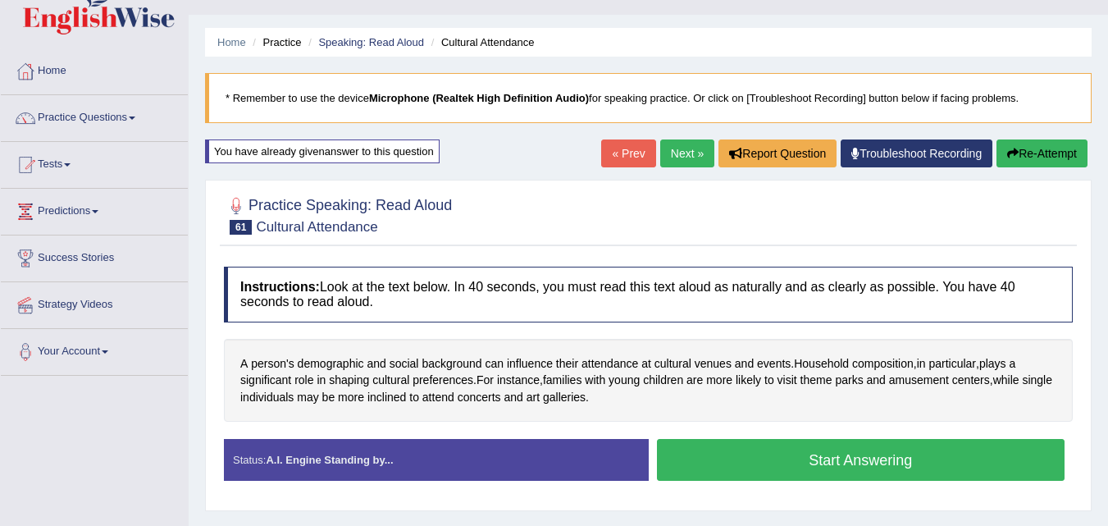
click at [857, 459] on button "Start Answering" at bounding box center [861, 460] width 408 height 42
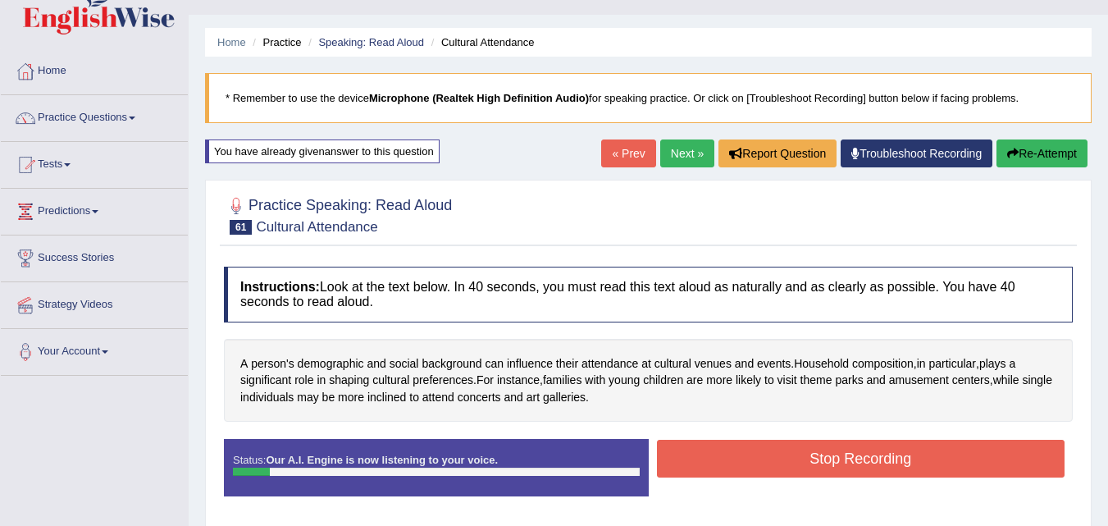
click at [627, 152] on link "« Prev" at bounding box center [628, 153] width 54 height 28
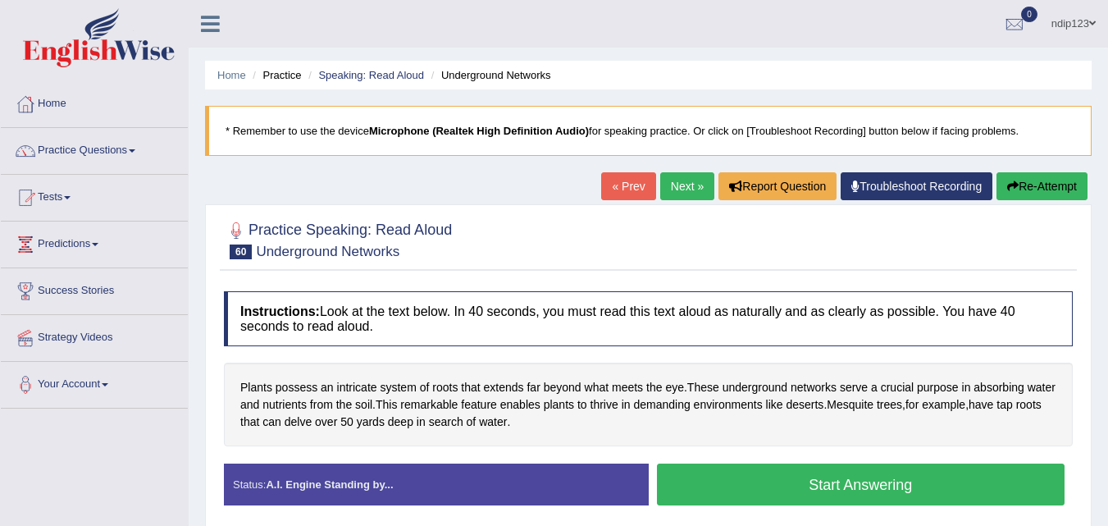
click at [631, 183] on link "« Prev" at bounding box center [628, 186] width 54 height 28
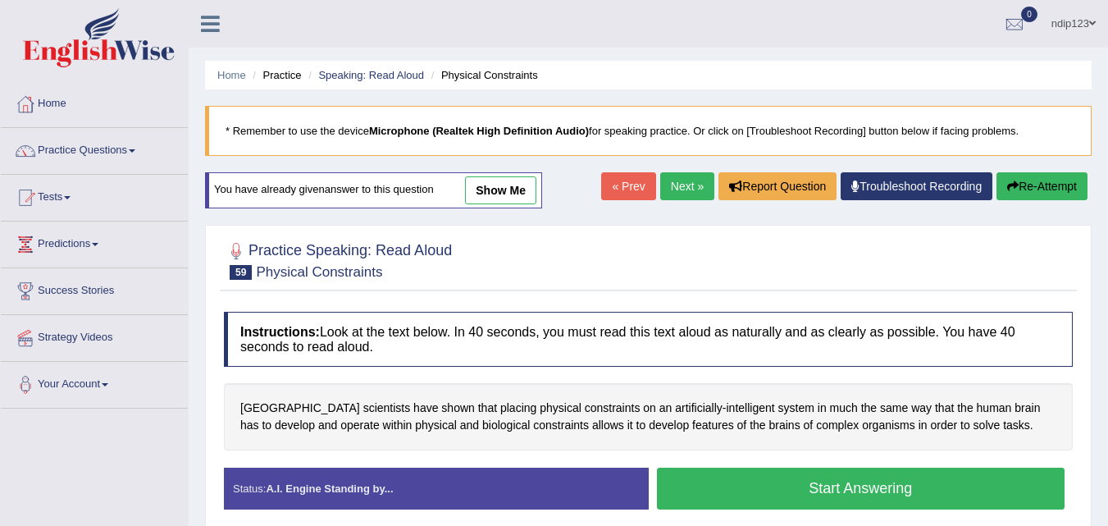
click at [676, 179] on link "Next »" at bounding box center [687, 186] width 54 height 28
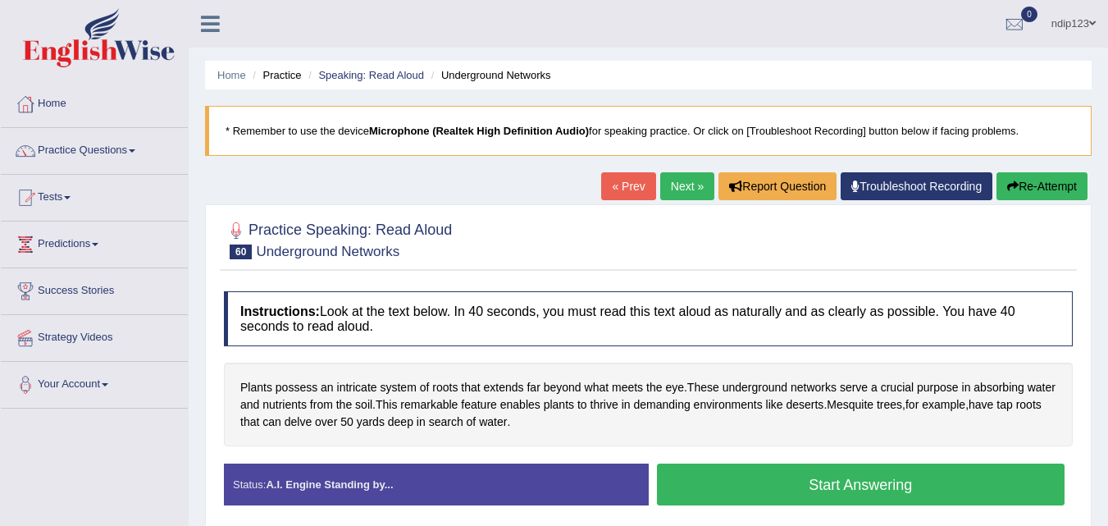
click at [676, 179] on link "Next »" at bounding box center [687, 186] width 54 height 28
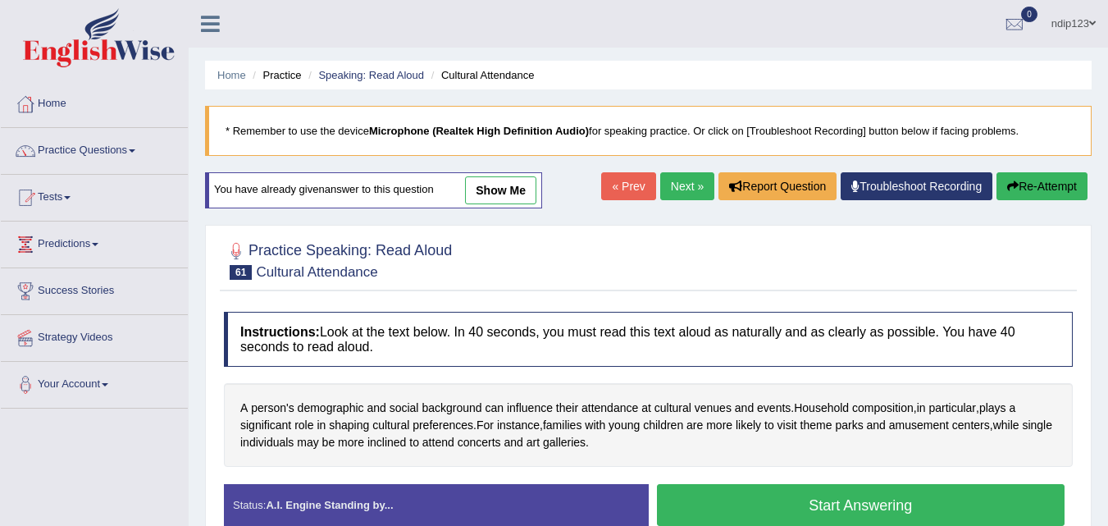
click at [860, 506] on button "Start Answering" at bounding box center [861, 505] width 408 height 42
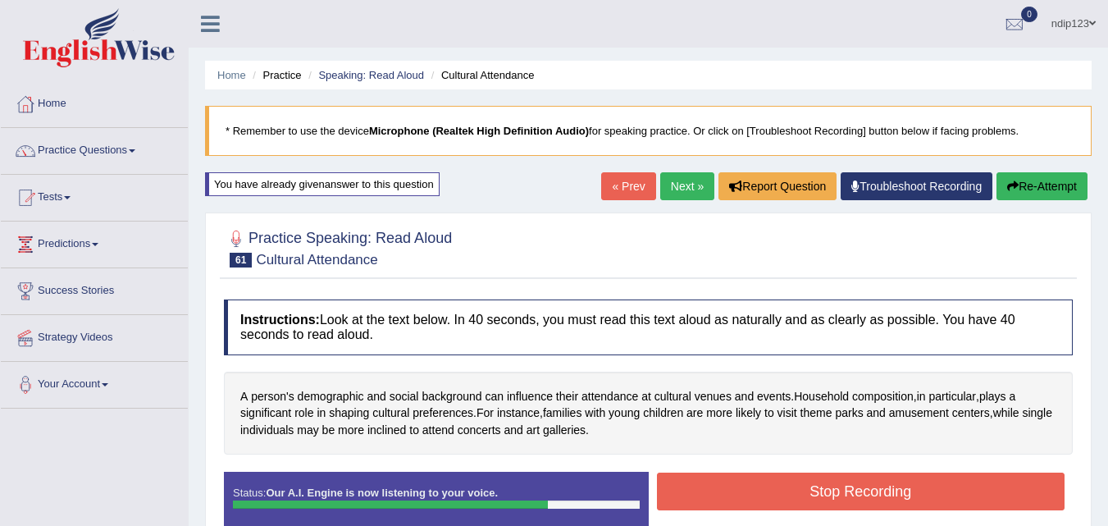
click at [881, 490] on button "Stop Recording" at bounding box center [861, 491] width 408 height 38
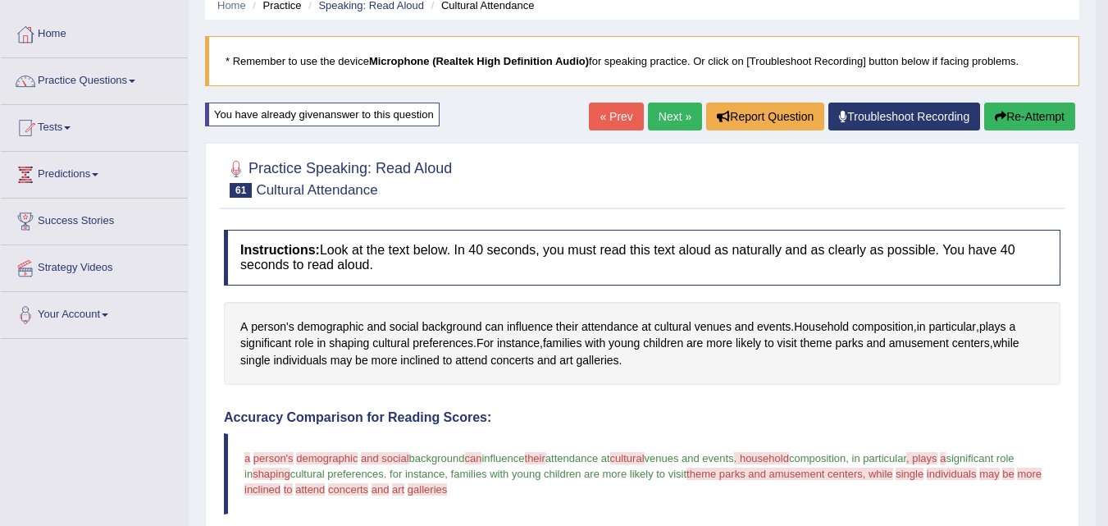
scroll to position [66, 0]
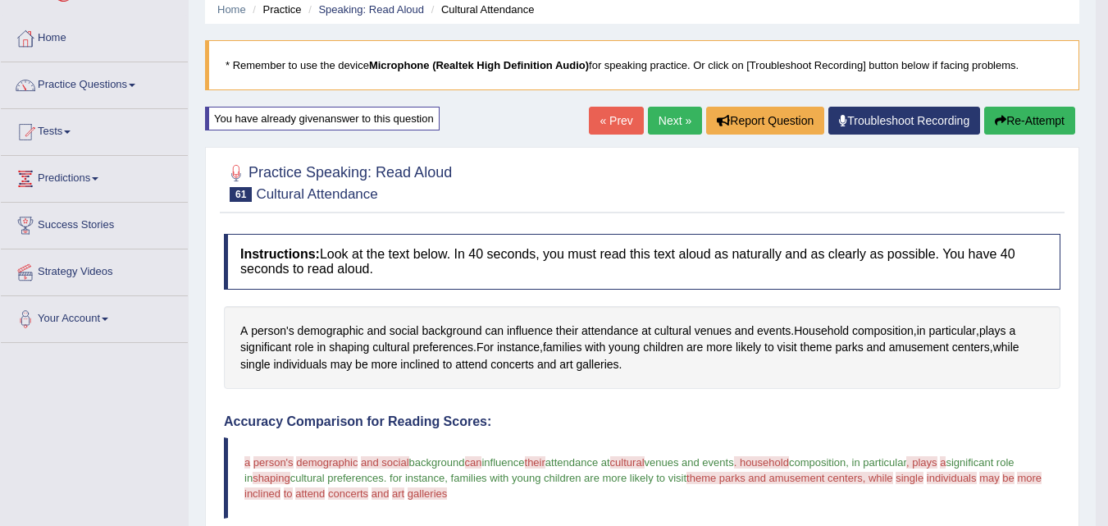
click at [662, 119] on link "Next »" at bounding box center [675, 121] width 54 height 28
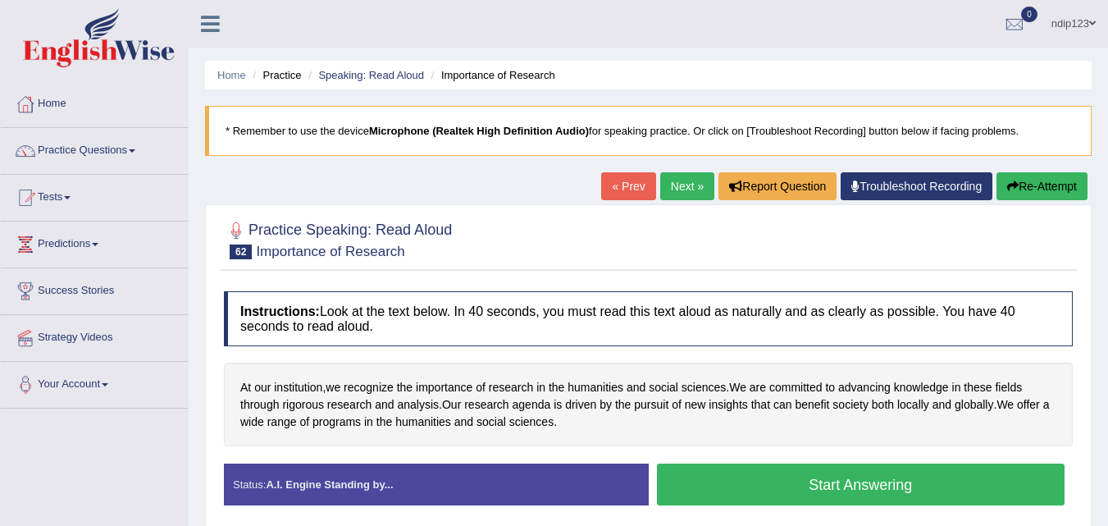
click at [863, 481] on button "Start Answering" at bounding box center [861, 484] width 408 height 42
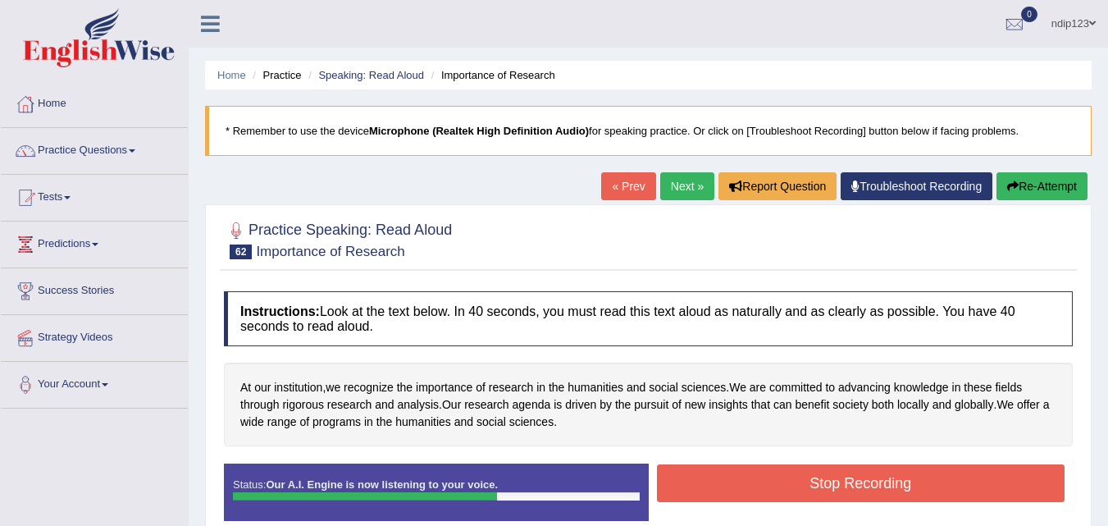
click at [878, 480] on button "Stop Recording" at bounding box center [861, 483] width 408 height 38
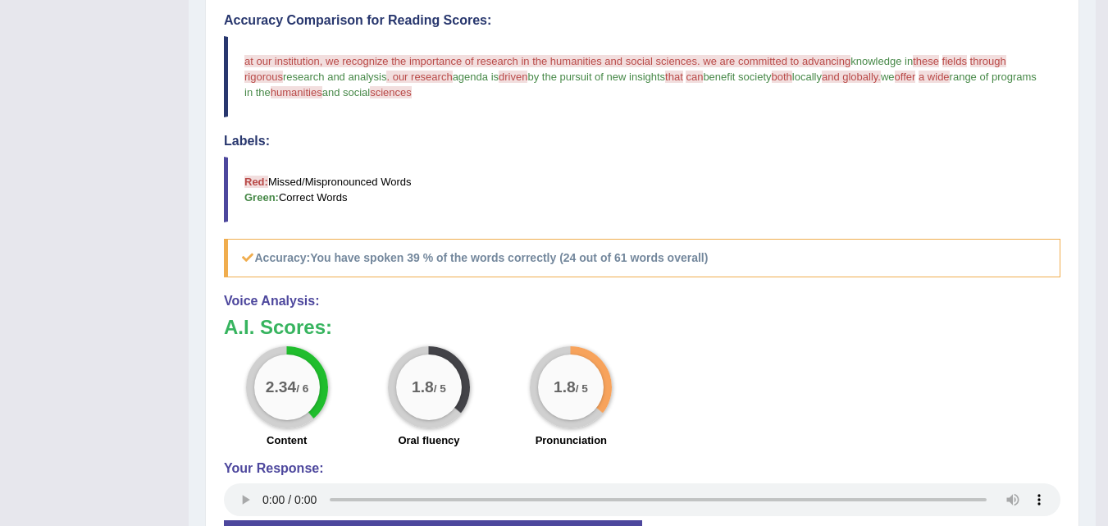
scroll to position [492, 0]
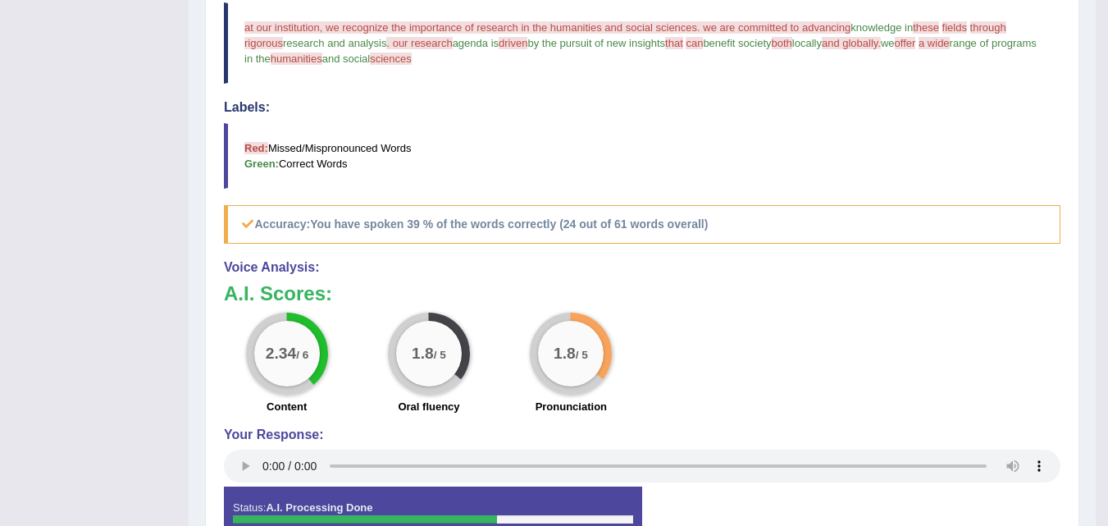
click at [715, 153] on blockquote "Red: Missed/Mispronounced Words Green: Correct Words" at bounding box center [642, 156] width 836 height 66
